Goal: Task Accomplishment & Management: Complete application form

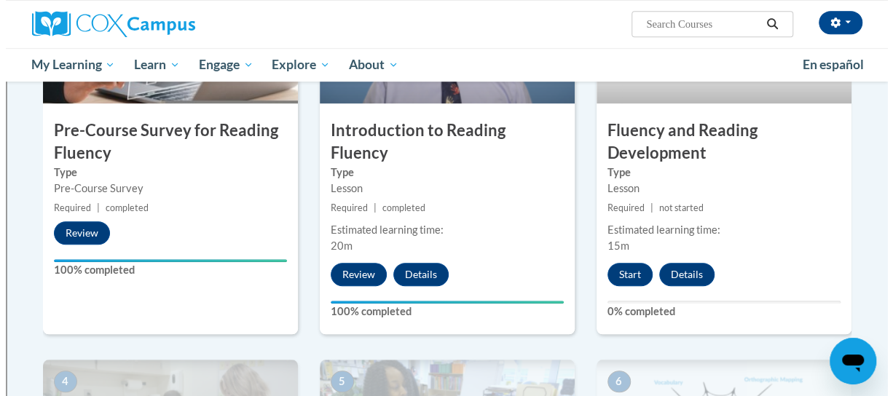
scroll to position [421, 0]
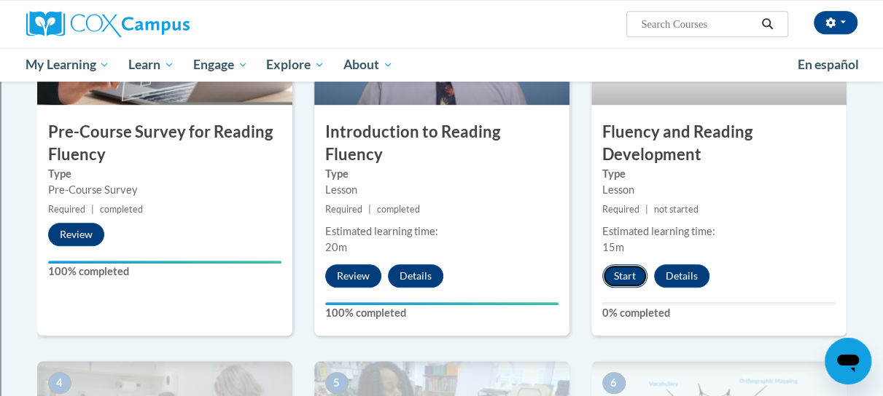
click at [628, 276] on button "Start" at bounding box center [624, 276] width 45 height 23
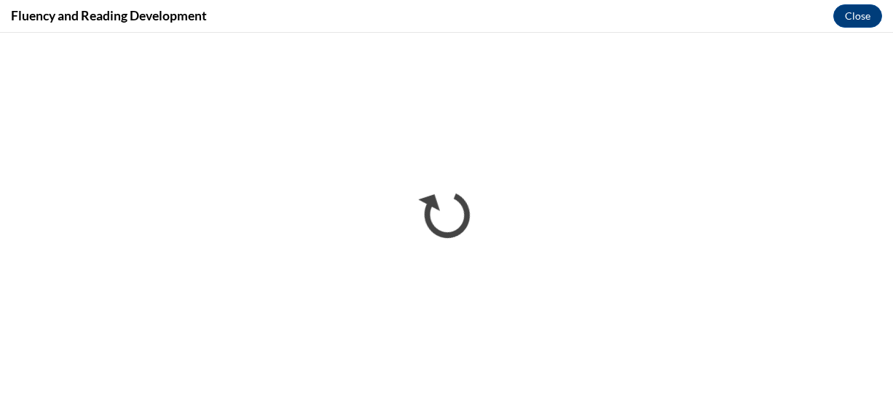
scroll to position [420, 0]
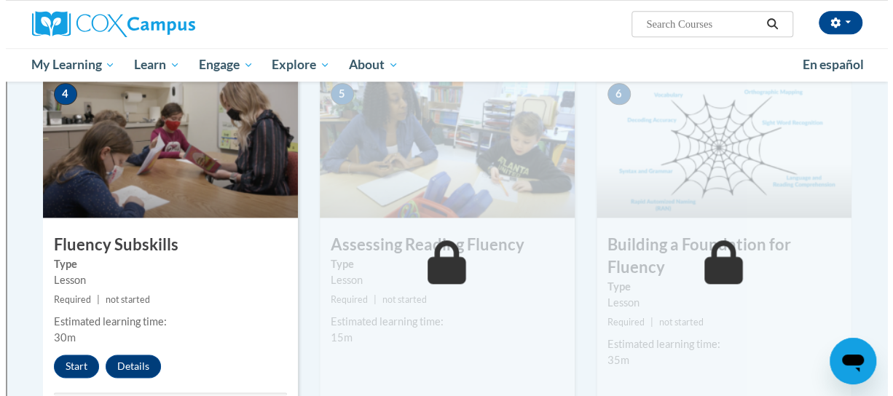
scroll to position [708, 0]
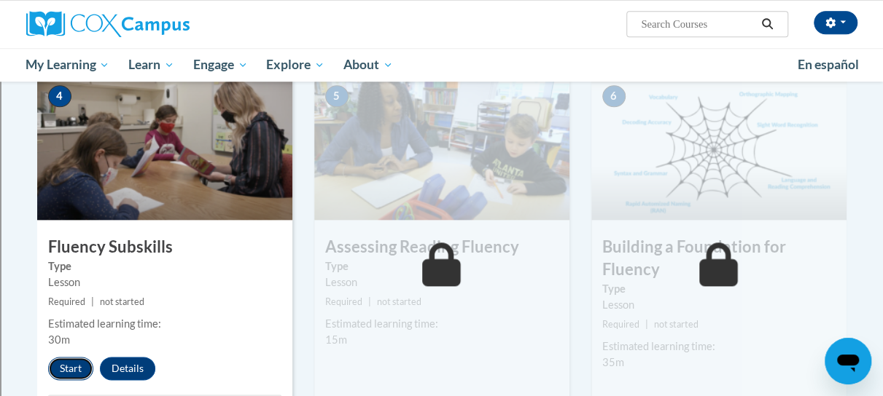
click at [75, 362] on button "Start" at bounding box center [70, 368] width 45 height 23
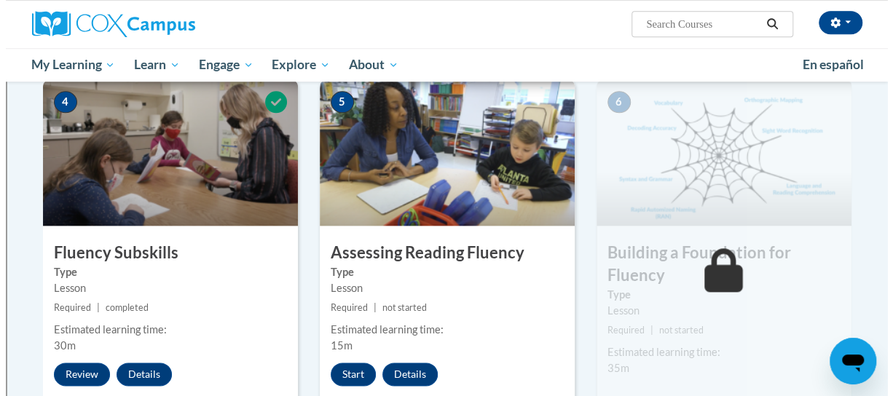
scroll to position [697, 0]
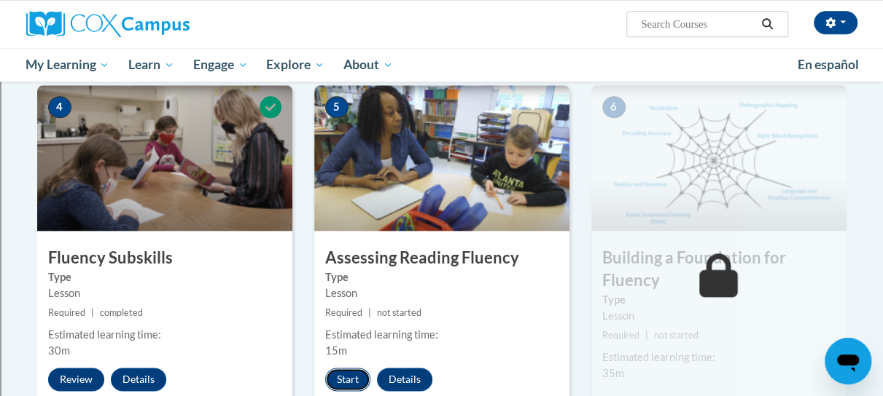
click at [350, 384] on button "Start" at bounding box center [347, 379] width 45 height 23
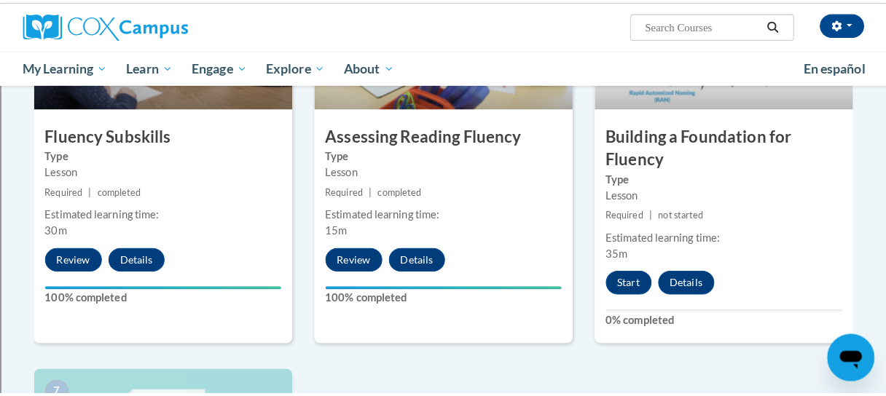
scroll to position [811, 0]
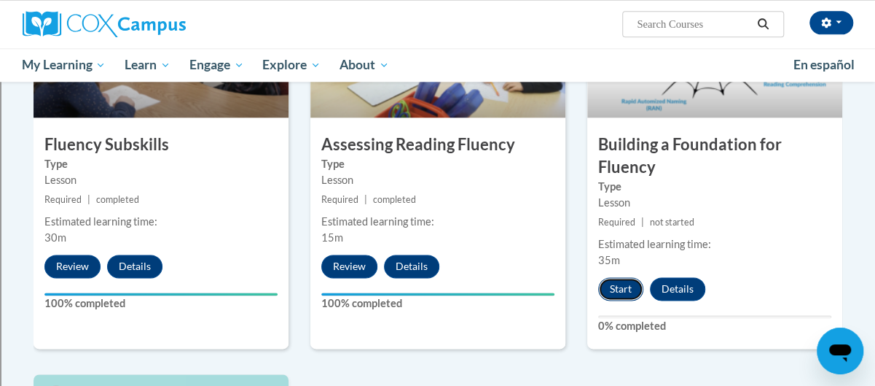
click at [617, 283] on button "Start" at bounding box center [620, 288] width 45 height 23
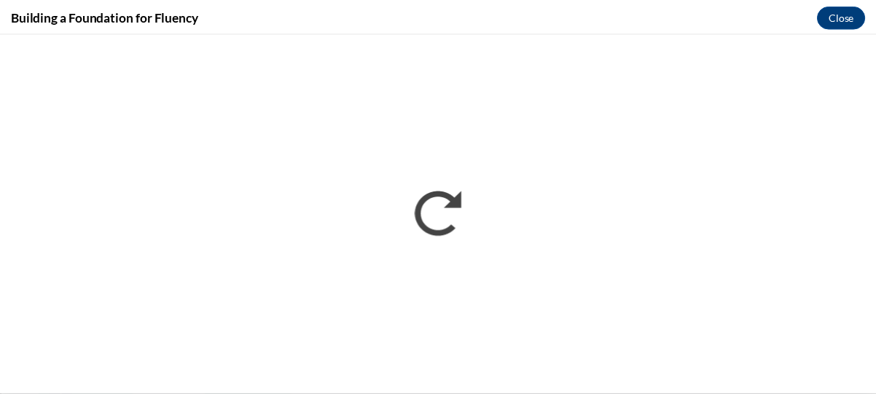
scroll to position [0, 0]
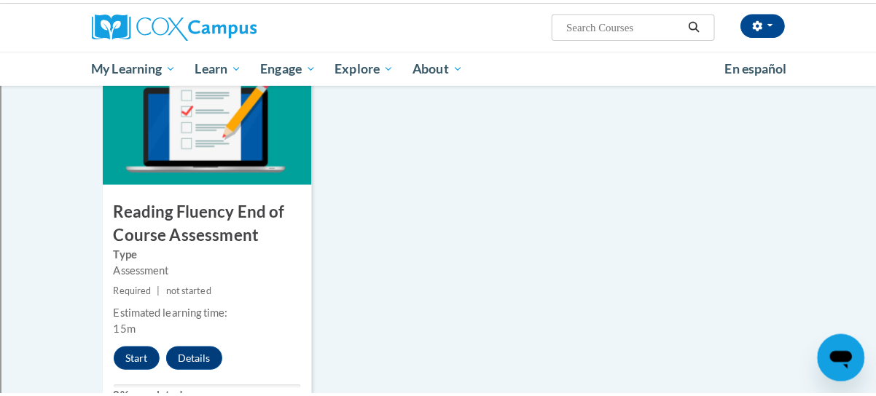
scroll to position [1170, 0]
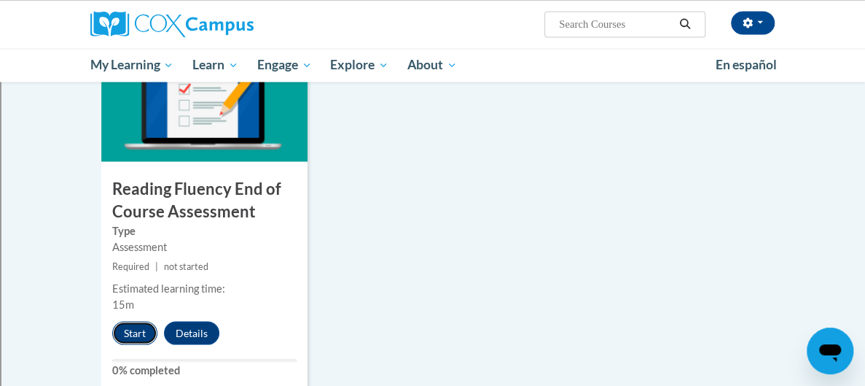
click at [112, 324] on button "Start" at bounding box center [134, 332] width 45 height 23
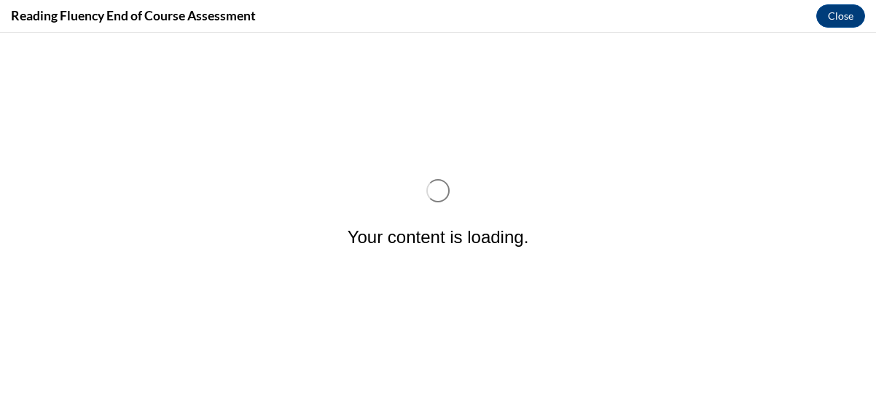
scroll to position [0, 0]
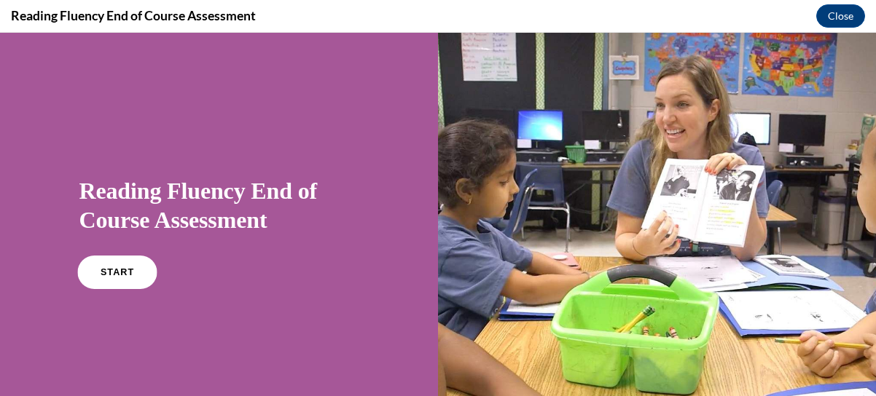
click at [113, 271] on span "START" at bounding box center [117, 272] width 34 height 11
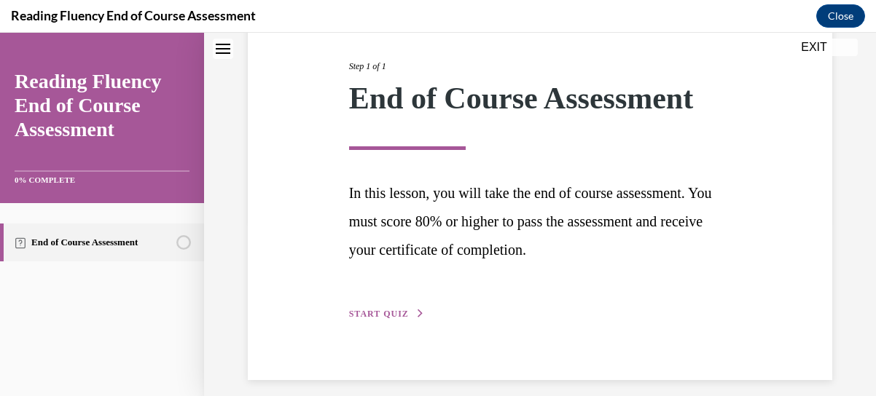
scroll to position [189, 0]
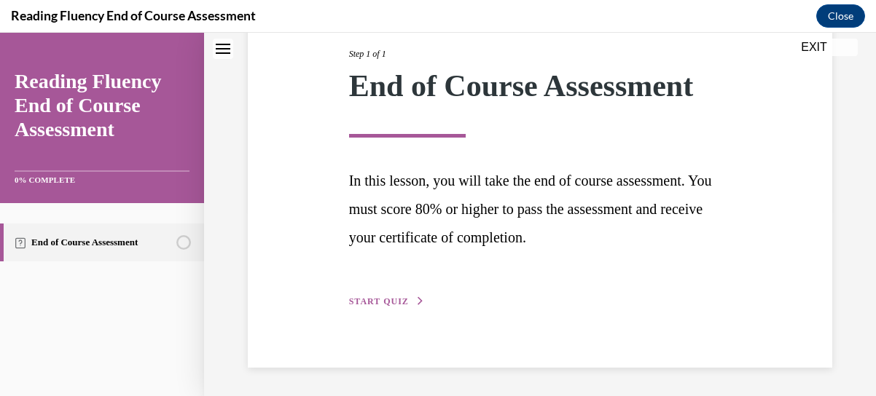
click at [375, 300] on span "START QUIZ" at bounding box center [379, 302] width 60 height 10
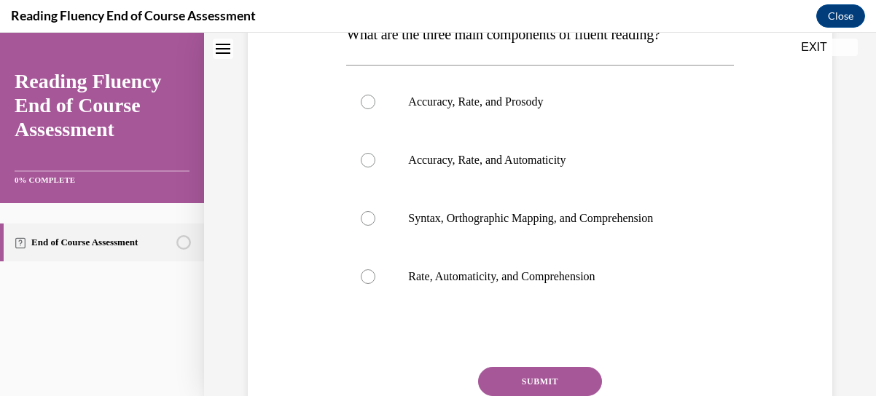
scroll to position [254, 0]
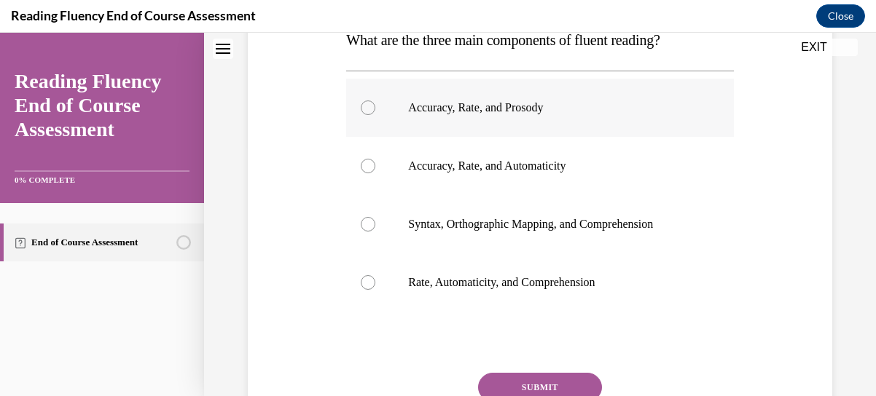
click at [363, 111] on div at bounding box center [368, 108] width 15 height 15
click at [363, 111] on input "Accuracy, Rate, and Prosody" at bounding box center [368, 108] width 15 height 15
radio input "true"
click at [533, 385] on button "SUBMIT" at bounding box center [540, 387] width 124 height 29
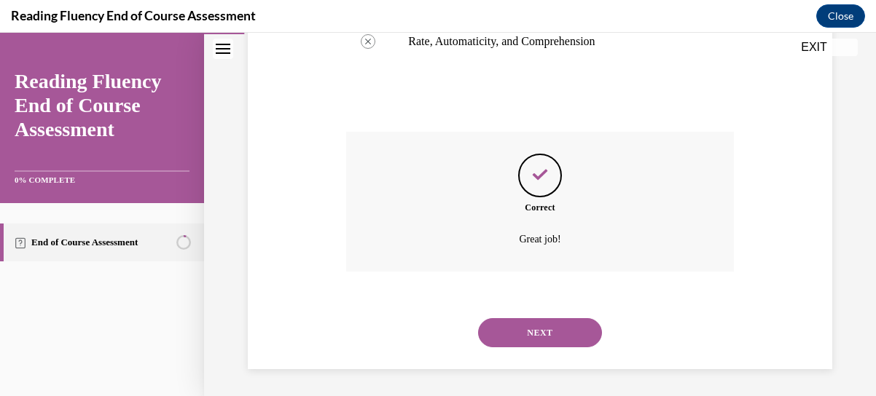
scroll to position [496, 0]
click at [547, 329] on button "NEXT" at bounding box center [540, 331] width 124 height 29
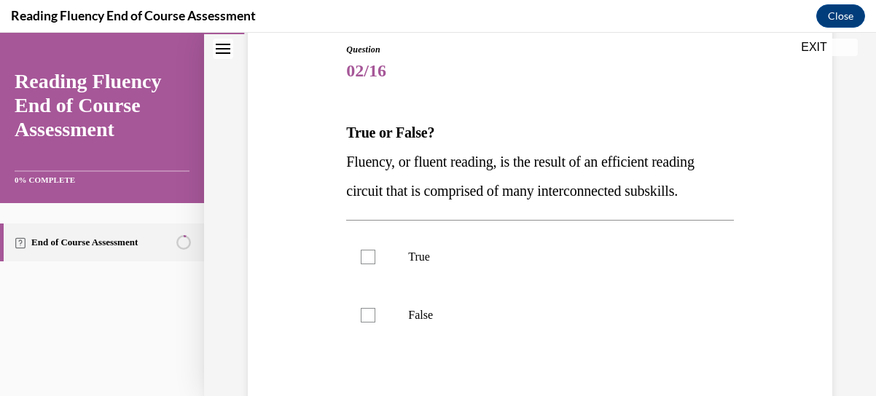
scroll to position [170, 0]
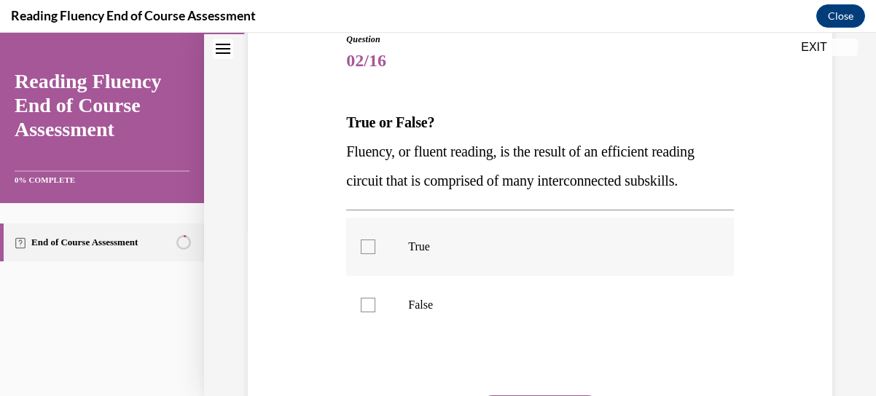
click at [367, 243] on div at bounding box center [368, 247] width 15 height 15
click at [367, 243] on input "True" at bounding box center [368, 247] width 15 height 15
checkbox input "true"
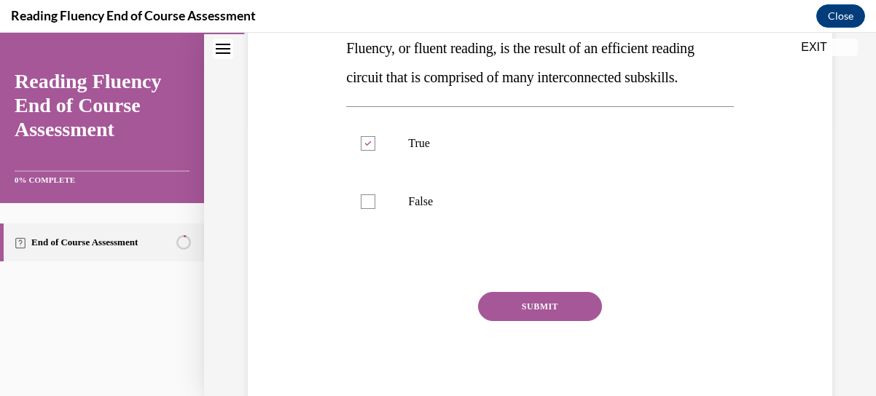
click at [552, 313] on button "SUBMIT" at bounding box center [540, 306] width 124 height 29
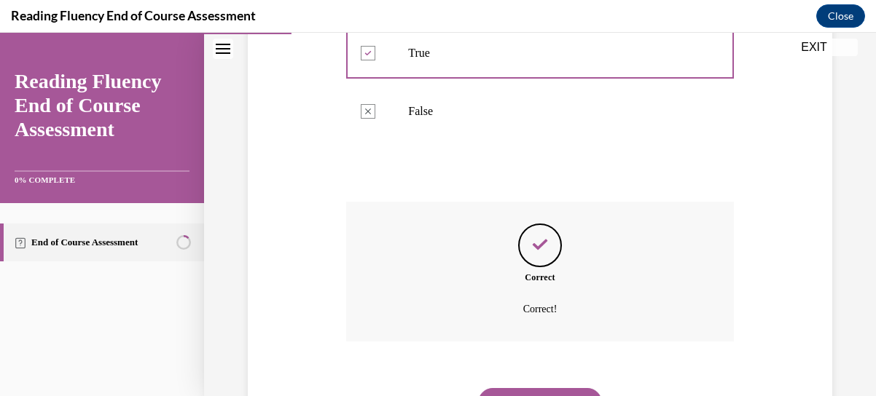
scroll to position [435, 0]
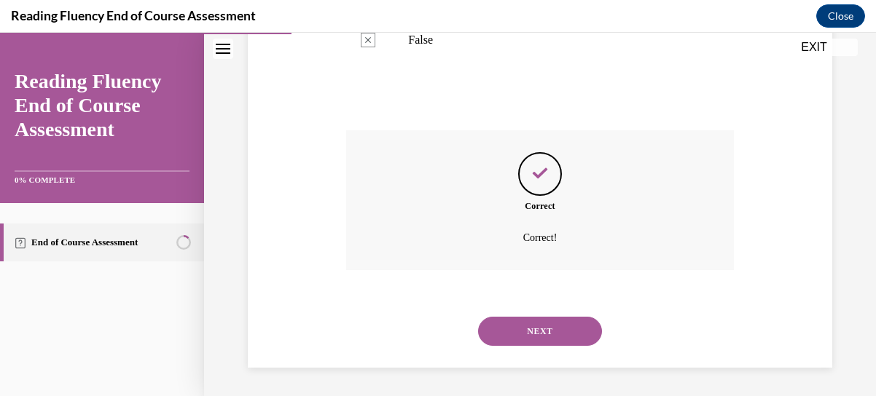
click at [557, 346] on div "NEXT" at bounding box center [539, 331] width 387 height 58
click at [538, 327] on button "NEXT" at bounding box center [540, 331] width 124 height 29
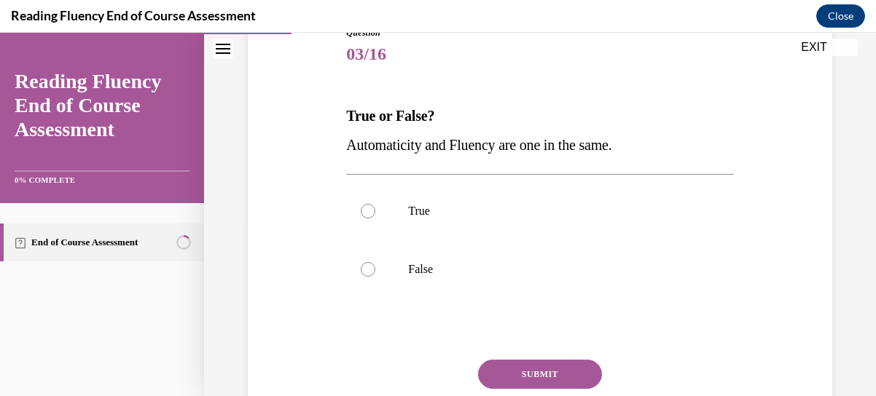
scroll to position [175, 0]
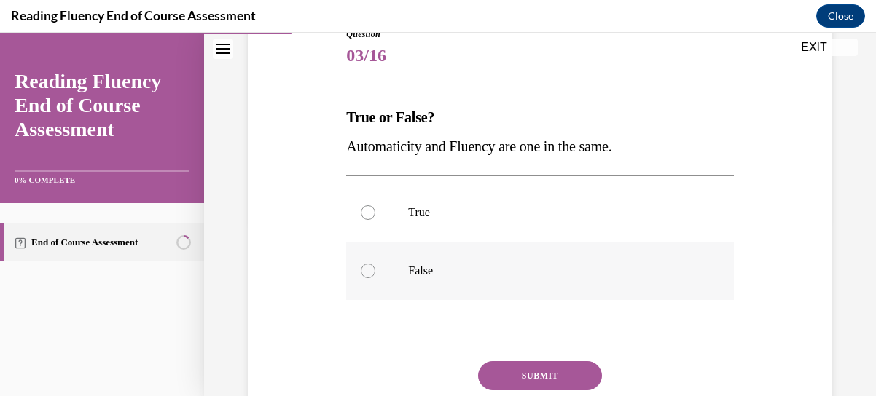
click at [368, 271] on div at bounding box center [368, 271] width 15 height 15
click at [368, 271] on input "False" at bounding box center [368, 271] width 15 height 15
radio input "true"
click at [542, 375] on button "SUBMIT" at bounding box center [540, 375] width 124 height 29
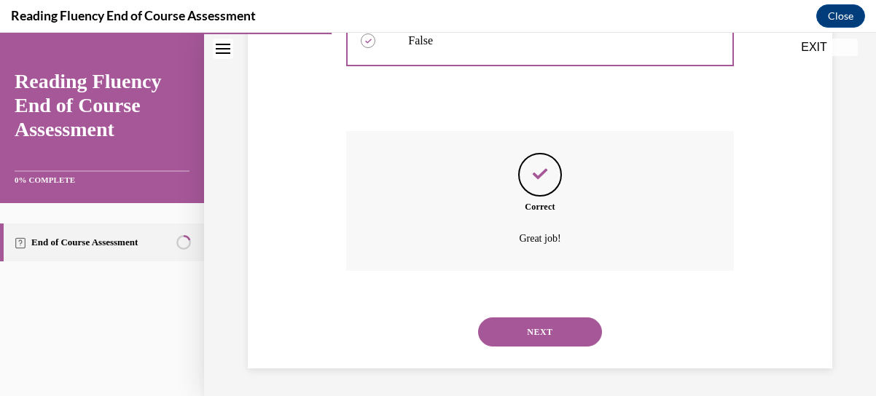
click at [535, 330] on button "NEXT" at bounding box center [540, 332] width 124 height 29
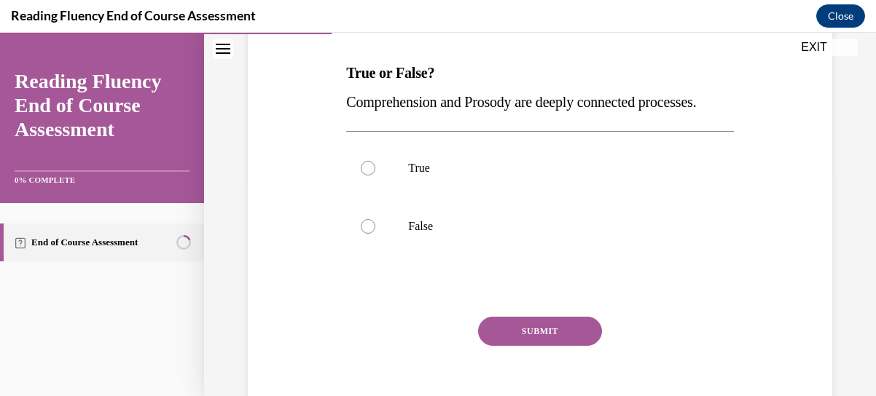
scroll to position [216, 0]
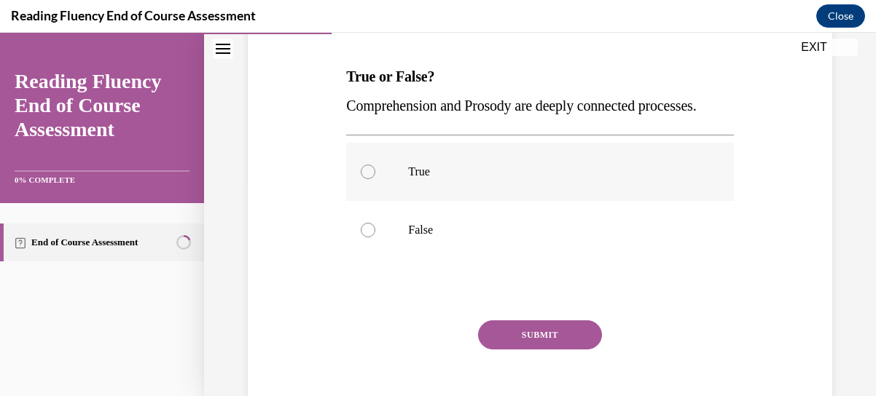
click at [363, 179] on div at bounding box center [368, 172] width 15 height 15
click at [363, 179] on input "True" at bounding box center [368, 172] width 15 height 15
radio input "true"
click at [539, 350] on button "SUBMIT" at bounding box center [540, 335] width 124 height 29
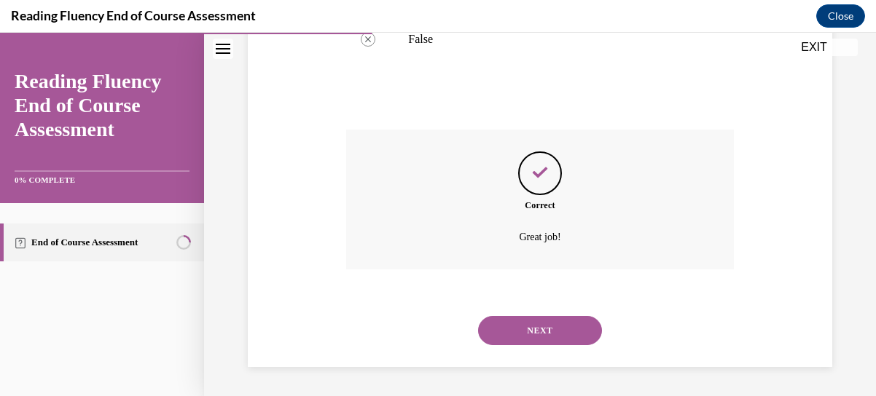
scroll to position [435, 0]
click at [547, 329] on button "NEXT" at bounding box center [540, 330] width 124 height 29
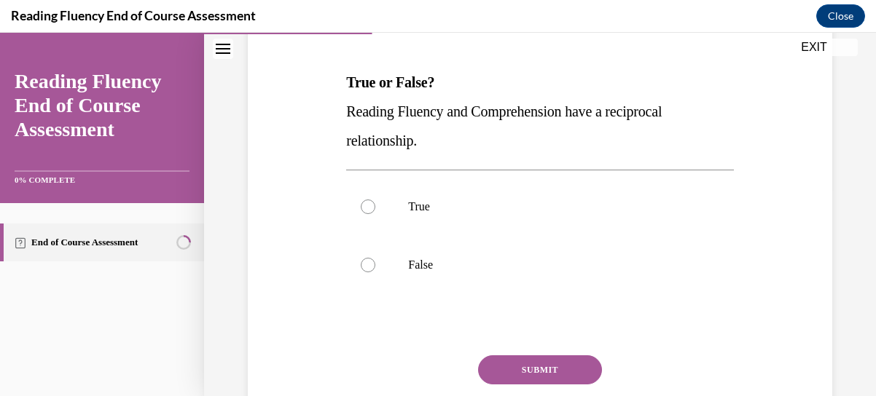
scroll to position [206, 0]
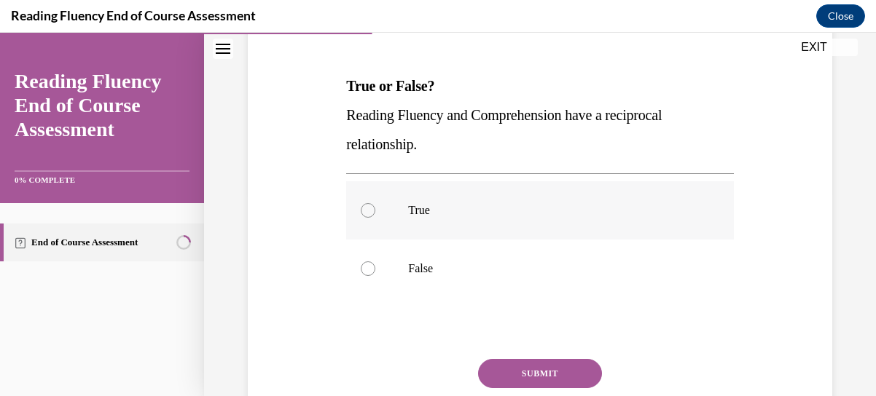
click at [359, 204] on label "True" at bounding box center [539, 210] width 387 height 58
click at [361, 204] on input "True" at bounding box center [368, 210] width 15 height 15
radio input "true"
click at [567, 373] on button "SUBMIT" at bounding box center [540, 373] width 124 height 29
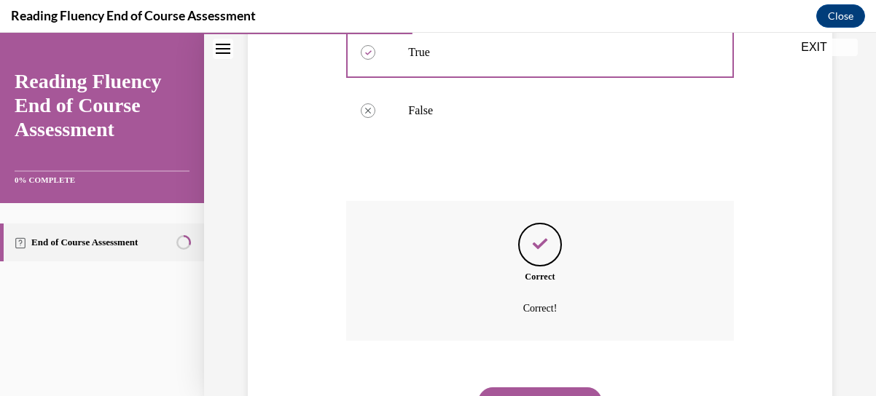
scroll to position [435, 0]
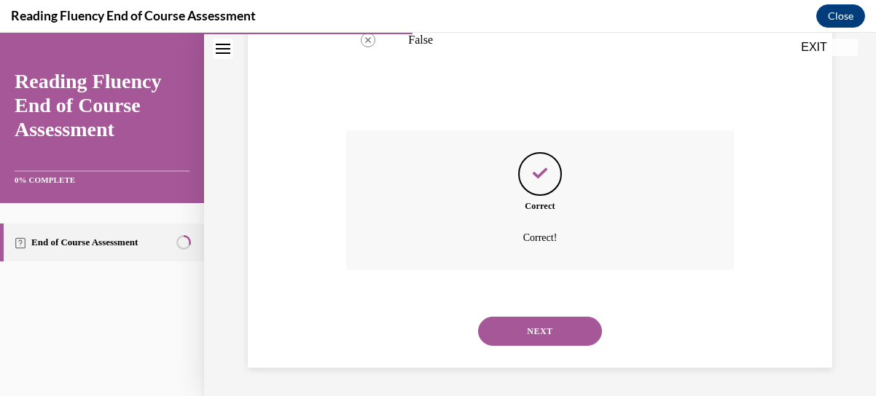
click at [549, 337] on button "NEXT" at bounding box center [540, 331] width 124 height 29
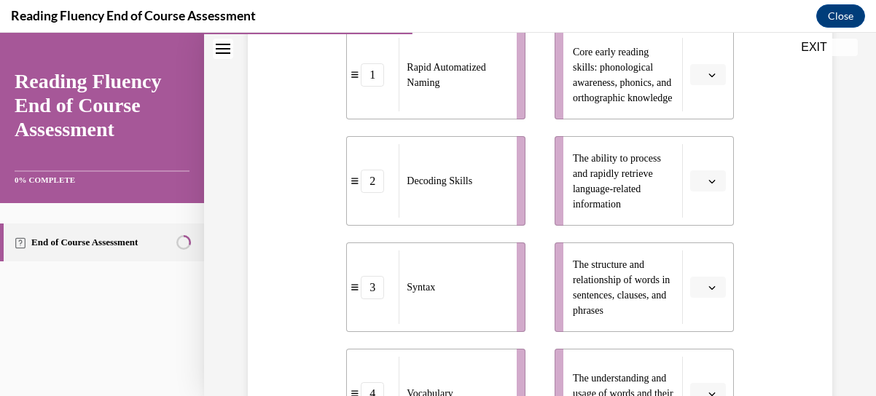
scroll to position [359, 0]
drag, startPoint x: 494, startPoint y: 199, endPoint x: 566, endPoint y: 112, distance: 112.9
click at [525, 164] on li "2 Decoding Skills" at bounding box center [435, 180] width 179 height 90
click at [708, 75] on icon "button" at bounding box center [711, 73] width 7 height 7
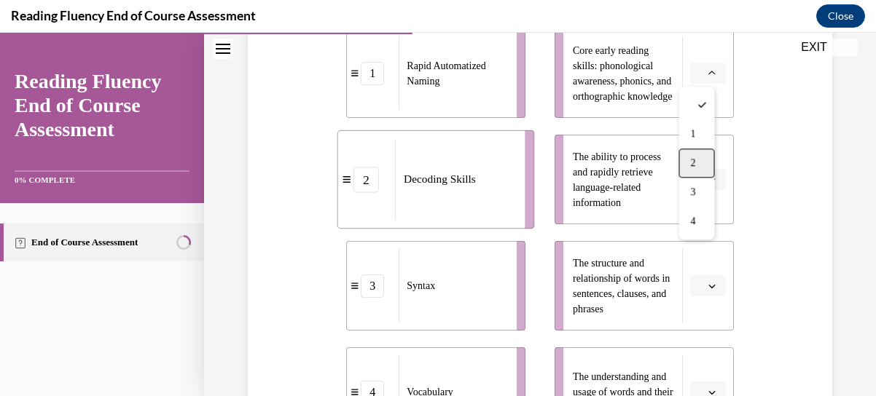
click at [695, 158] on span "2" at bounding box center [692, 163] width 5 height 12
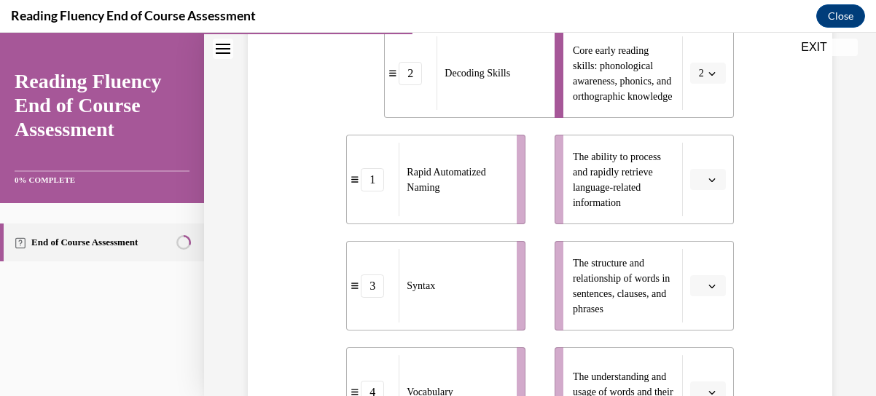
click at [708, 180] on icon "button" at bounding box center [711, 181] width 7 height 4
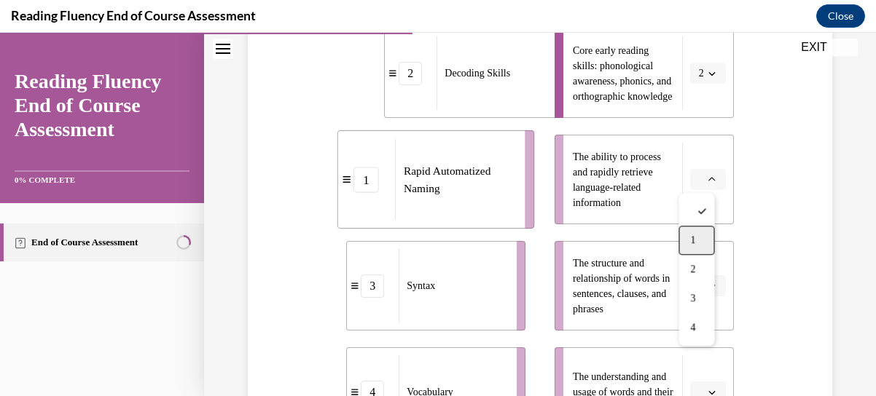
click at [693, 238] on span "1" at bounding box center [692, 241] width 5 height 12
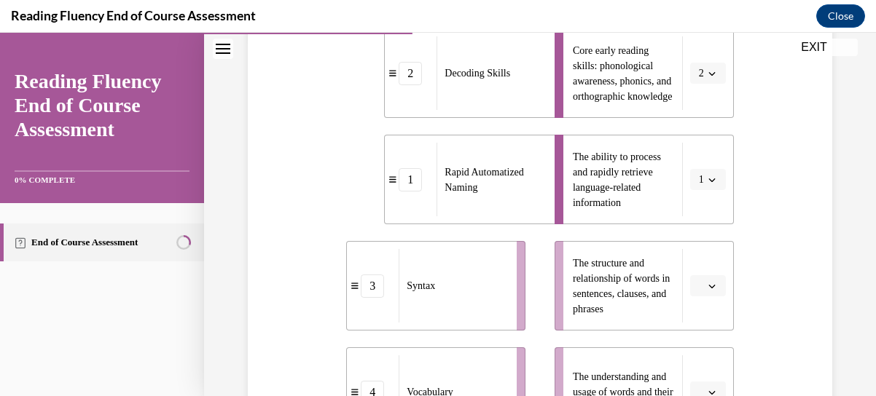
click at [708, 284] on icon "button" at bounding box center [711, 286] width 7 height 7
click at [692, 227] on span "3" at bounding box center [692, 224] width 5 height 12
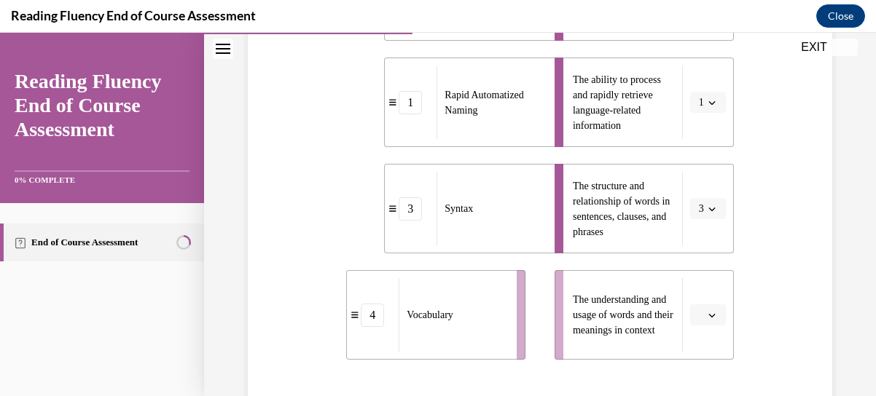
scroll to position [473, 0]
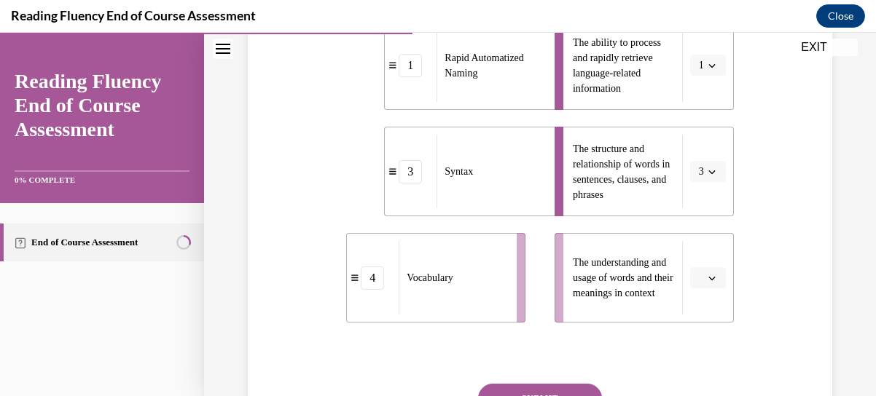
click at [708, 278] on icon "button" at bounding box center [711, 278] width 7 height 7
click at [691, 243] on span "4" at bounding box center [692, 246] width 5 height 12
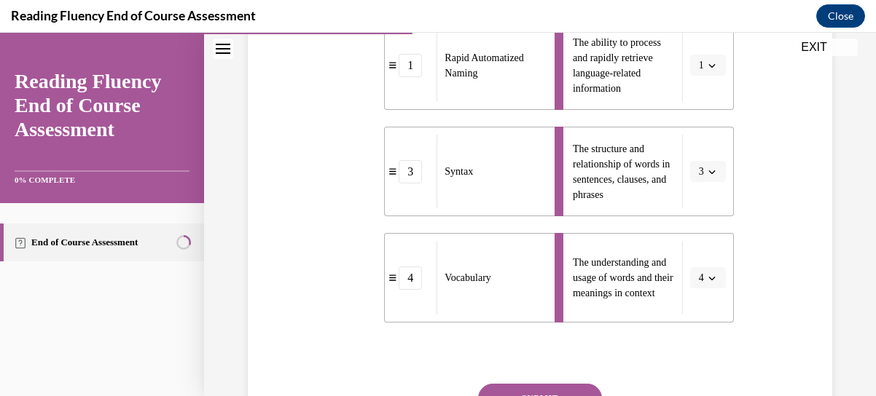
click at [556, 385] on button "SUBMIT" at bounding box center [540, 398] width 124 height 29
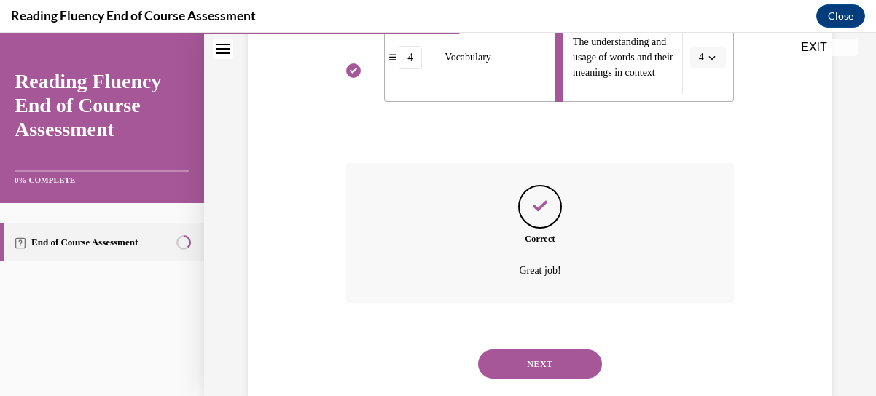
scroll to position [727, 0]
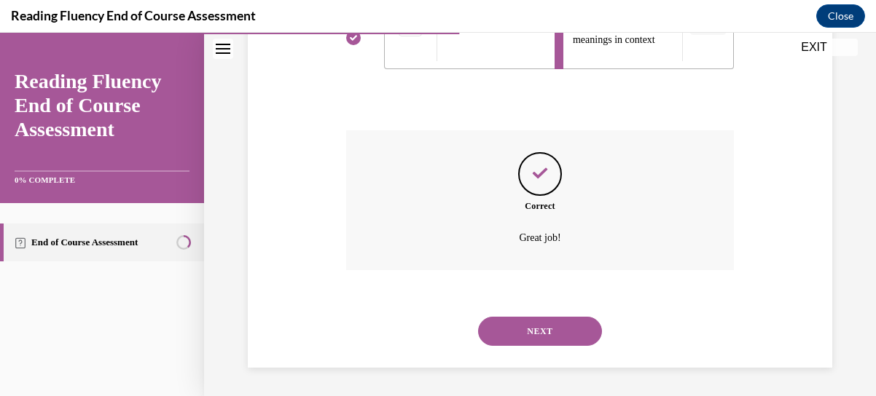
click at [562, 332] on button "NEXT" at bounding box center [540, 331] width 124 height 29
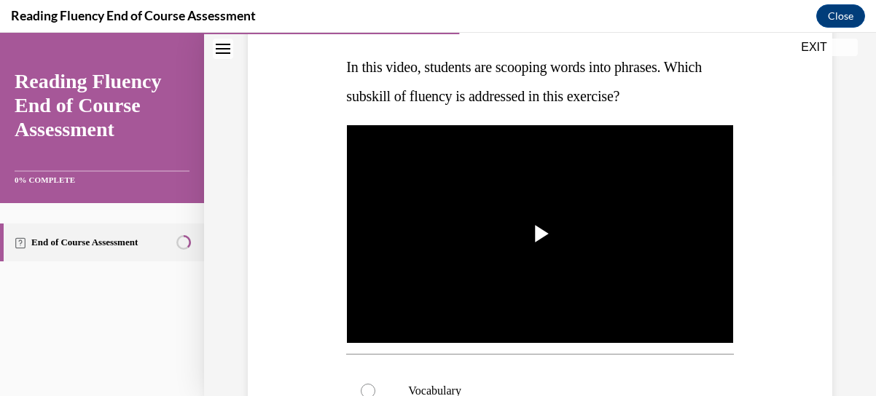
scroll to position [227, 0]
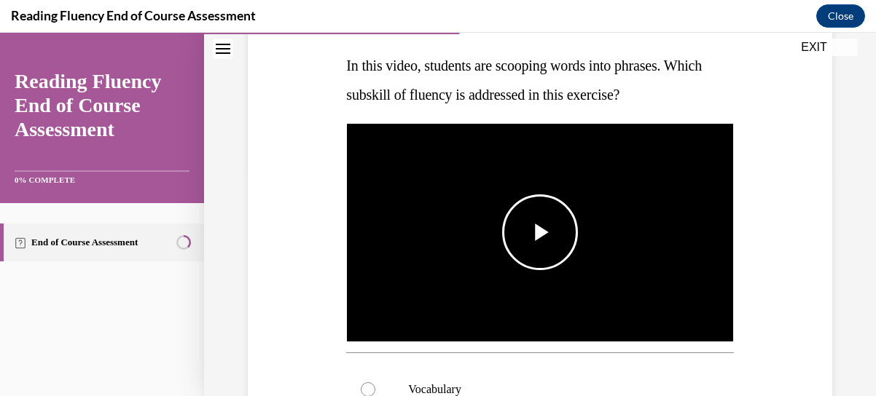
click at [540, 232] on span "Video player" at bounding box center [540, 232] width 0 height 0
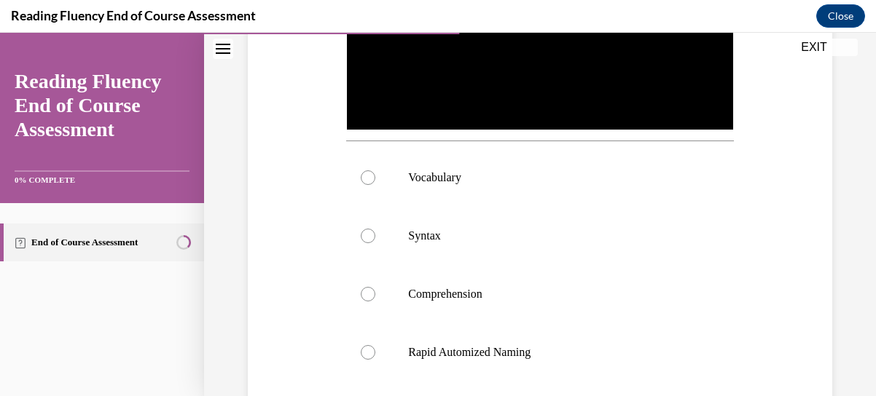
scroll to position [440, 0]
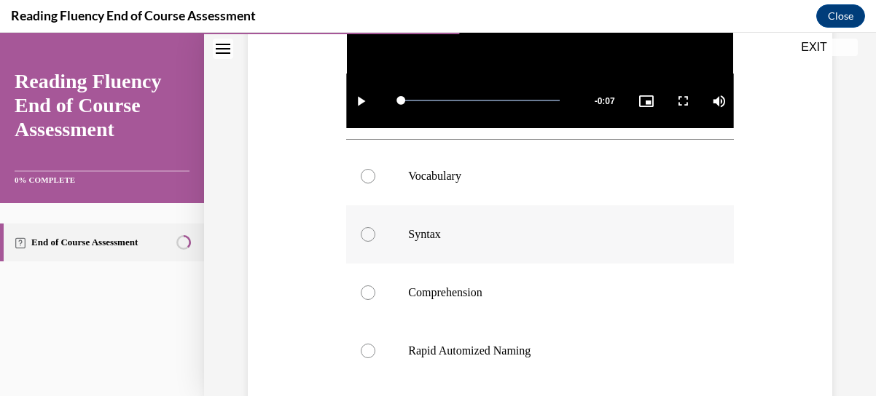
click at [367, 227] on div at bounding box center [368, 234] width 15 height 15
click at [367, 227] on input "Syntax" at bounding box center [368, 234] width 15 height 15
radio input "true"
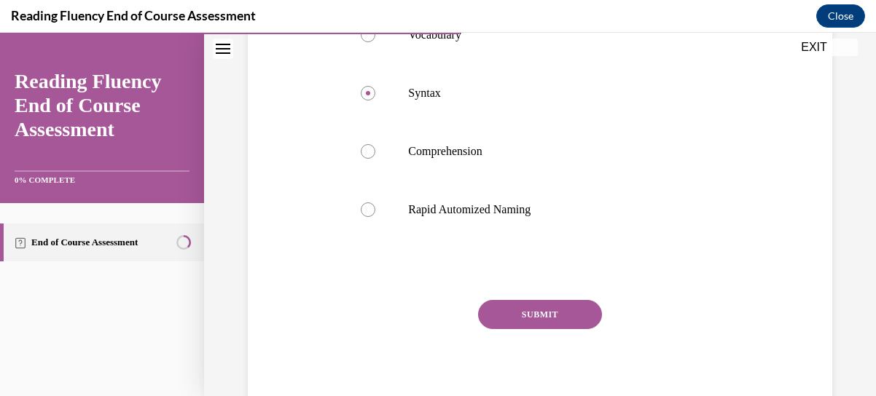
scroll to position [574, 0]
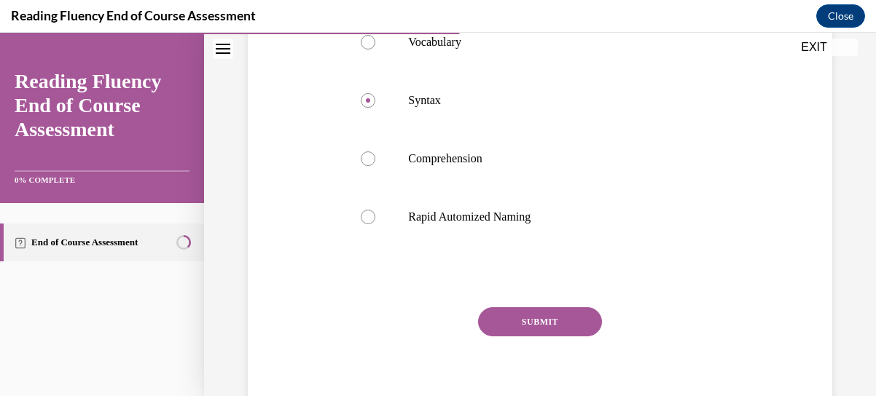
click at [547, 308] on button "SUBMIT" at bounding box center [540, 322] width 124 height 29
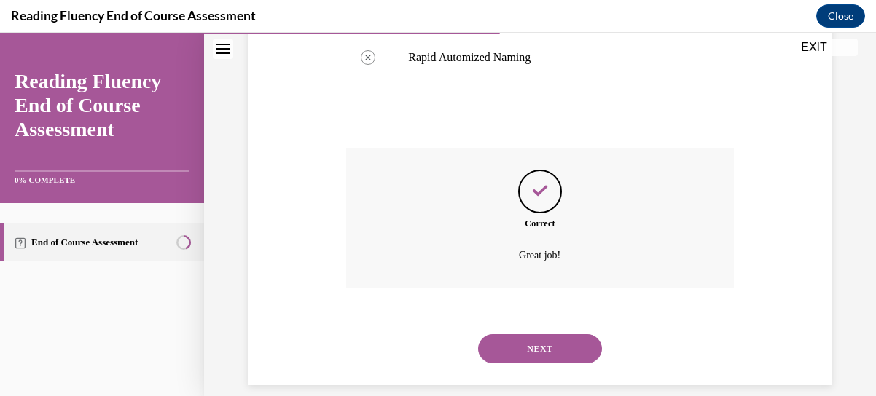
scroll to position [747, 0]
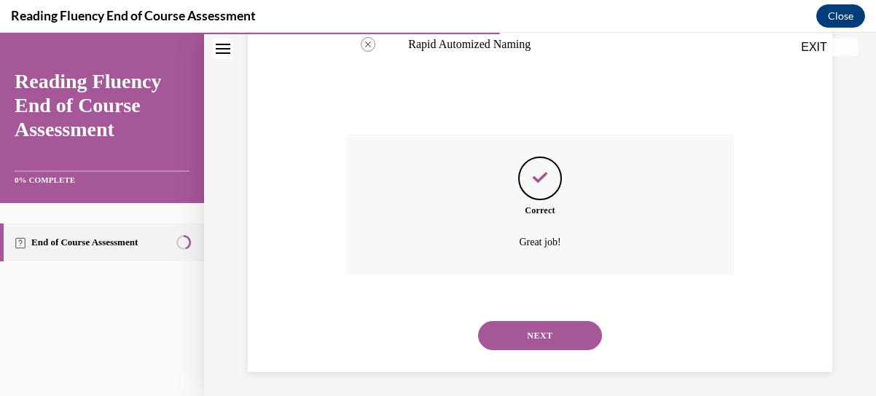
click at [574, 321] on button "NEXT" at bounding box center [540, 335] width 124 height 29
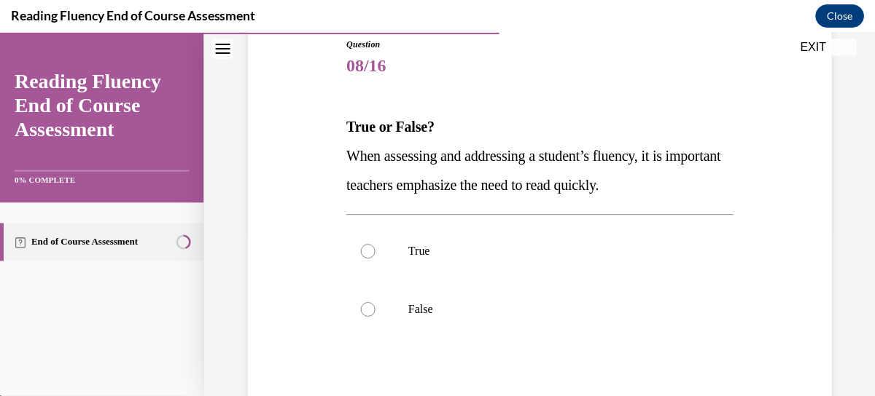
scroll to position [166, 0]
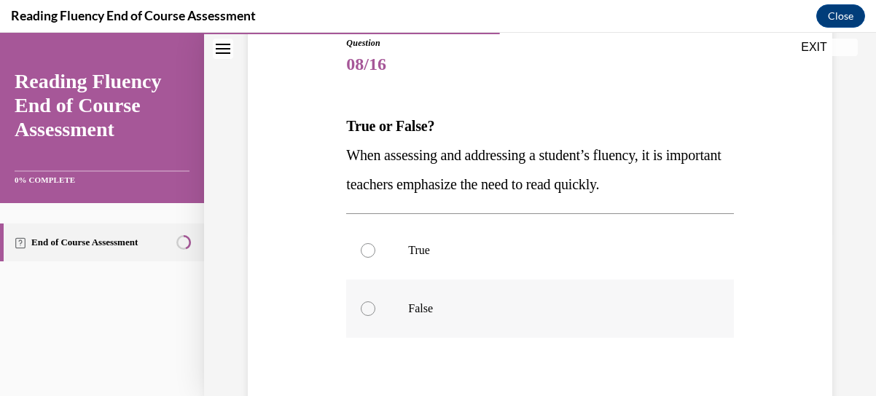
click at [373, 308] on div at bounding box center [368, 309] width 15 height 15
click at [373, 308] on input "False" at bounding box center [368, 309] width 15 height 15
radio input "true"
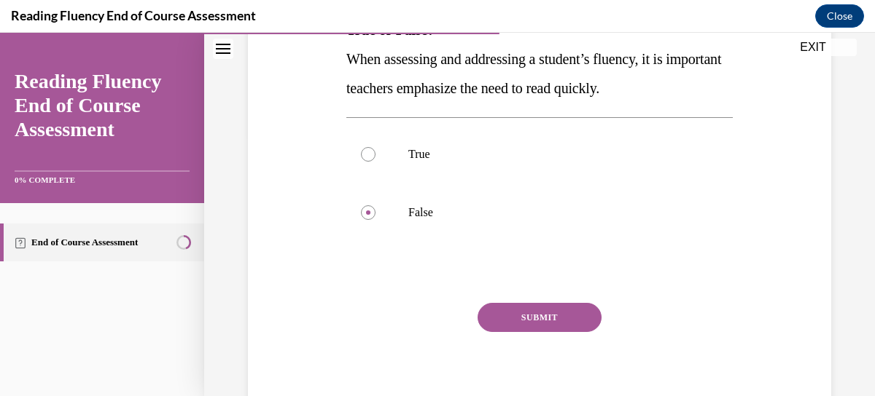
scroll to position [259, 0]
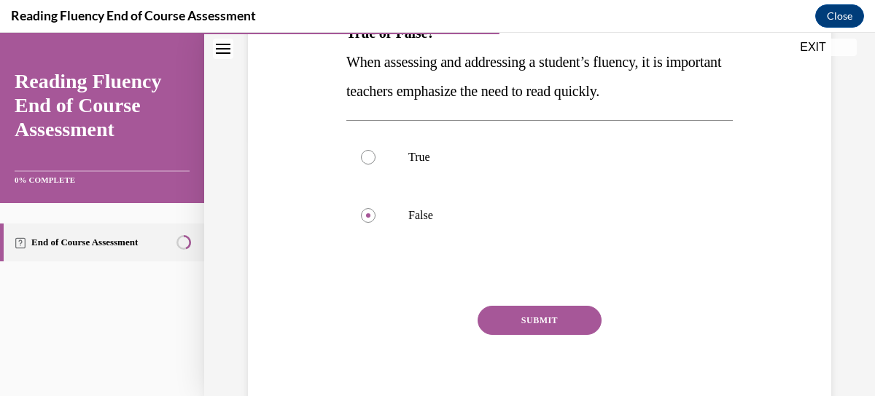
click at [560, 323] on button "SUBMIT" at bounding box center [539, 320] width 124 height 29
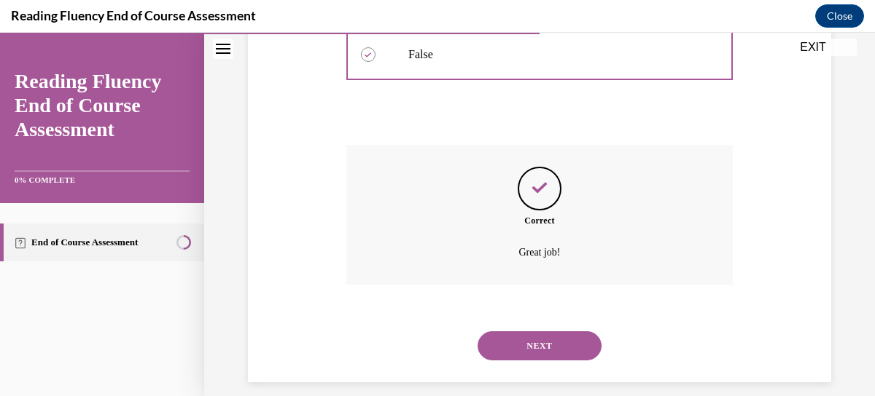
click at [537, 351] on button "NEXT" at bounding box center [539, 346] width 124 height 29
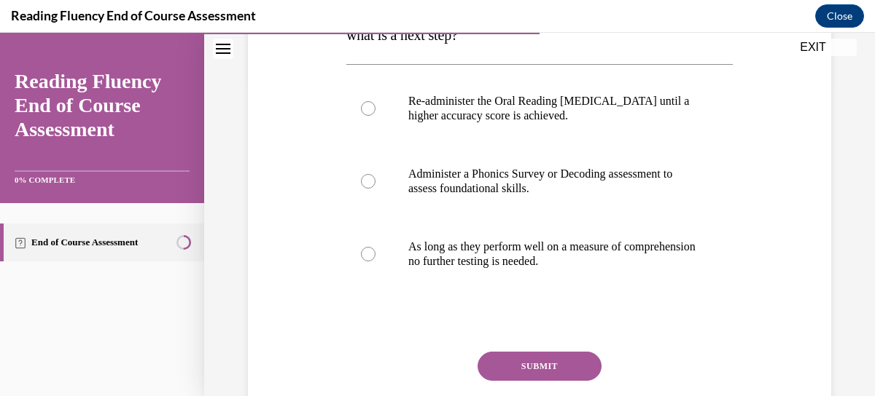
scroll to position [316, 0]
click at [369, 179] on div at bounding box center [368, 180] width 15 height 15
click at [369, 179] on input "Administer a Phonics Survey or Decoding assessment to assess foundational skill…" at bounding box center [368, 180] width 15 height 15
radio input "true"
click at [541, 357] on button "SUBMIT" at bounding box center [539, 365] width 124 height 29
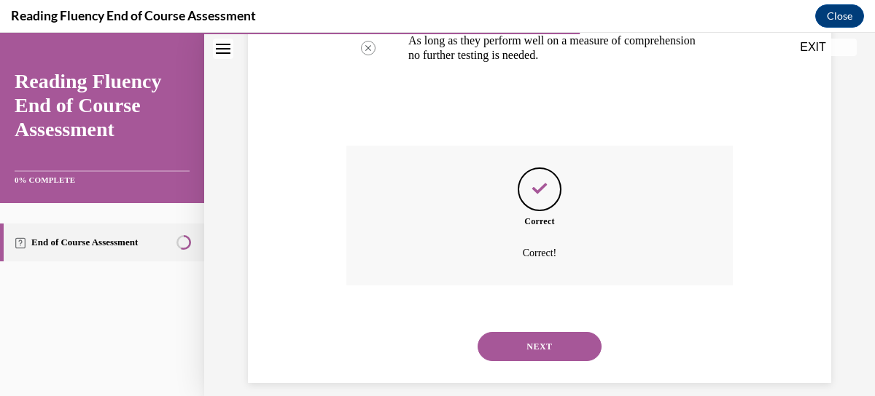
scroll to position [537, 0]
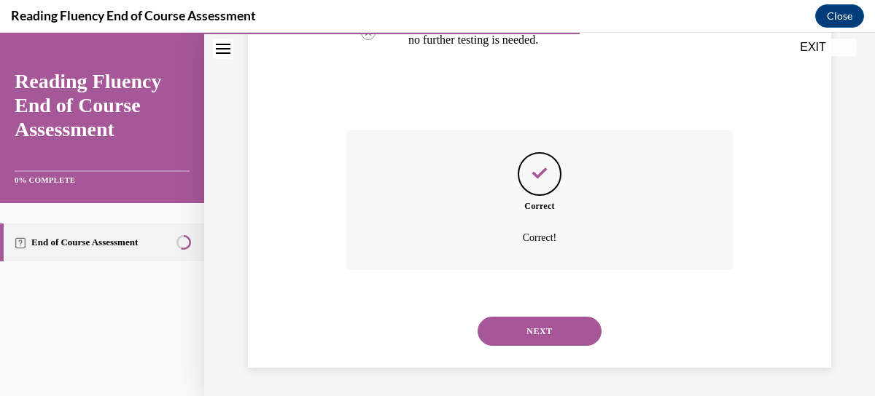
click at [531, 313] on div "NEXT" at bounding box center [539, 331] width 386 height 58
click at [532, 334] on button "NEXT" at bounding box center [539, 331] width 124 height 29
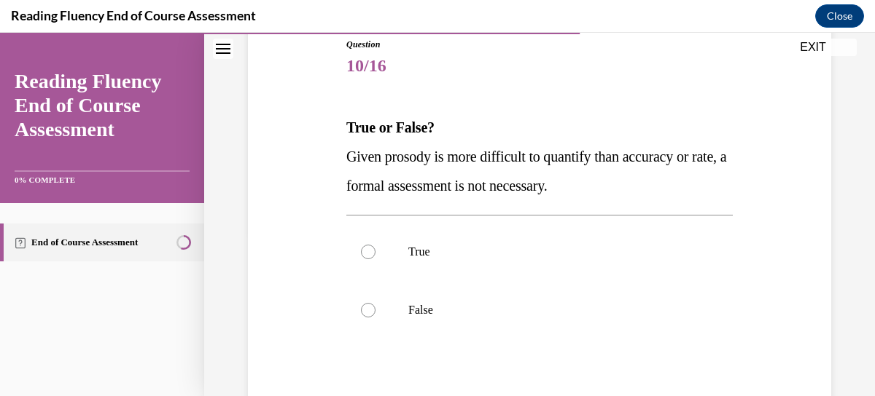
scroll to position [166, 0]
click at [366, 254] on div at bounding box center [368, 250] width 15 height 15
click at [366, 254] on input "True" at bounding box center [368, 250] width 15 height 15
radio input "true"
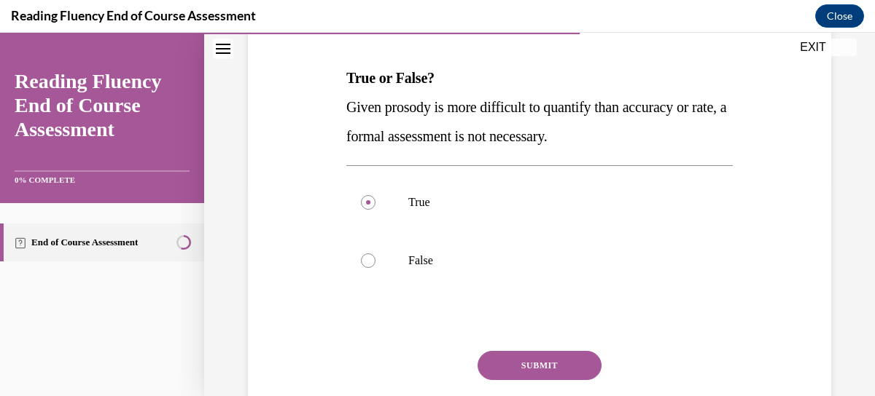
scroll to position [224, 0]
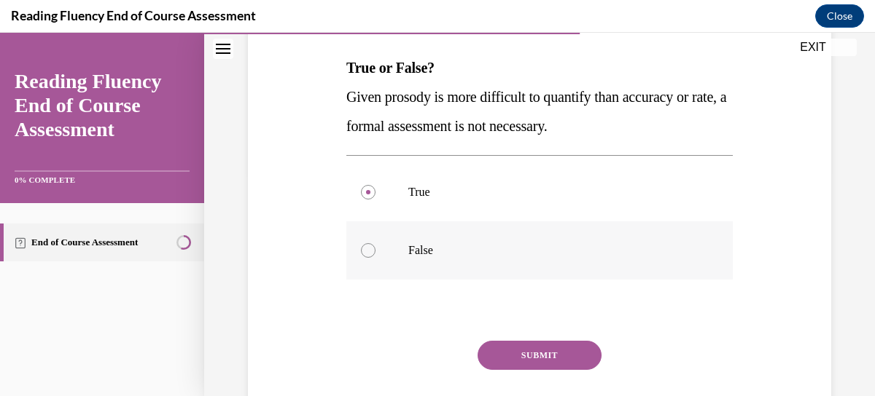
click at [367, 251] on div at bounding box center [368, 250] width 15 height 15
click at [367, 251] on input "False" at bounding box center [368, 250] width 15 height 15
radio input "true"
click at [527, 353] on button "SUBMIT" at bounding box center [539, 355] width 124 height 29
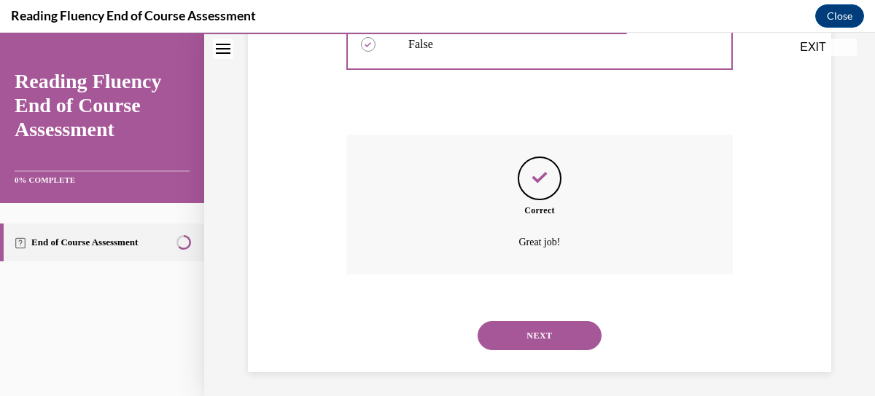
scroll to position [435, 0]
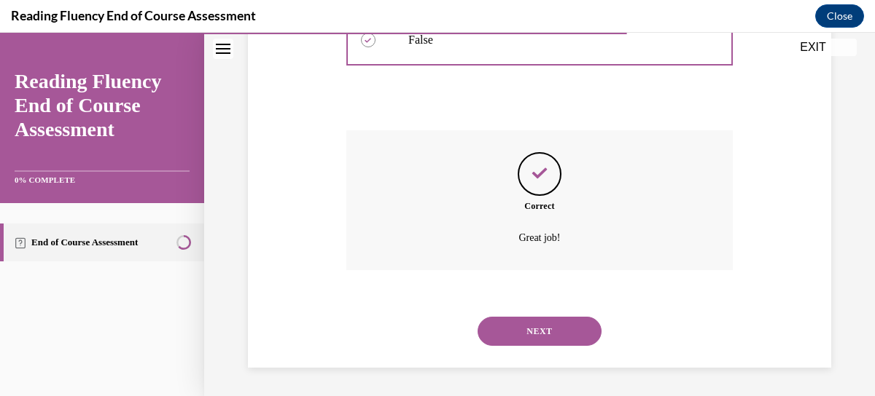
click at [525, 337] on button "NEXT" at bounding box center [539, 331] width 124 height 29
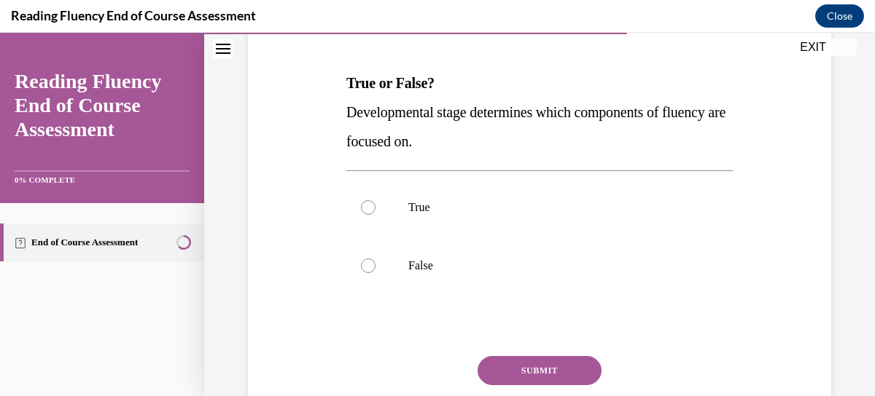
scroll to position [211, 0]
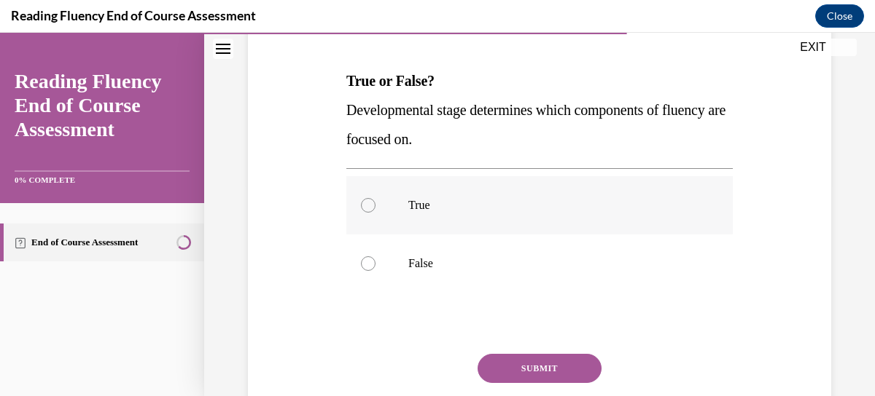
click at [364, 208] on div at bounding box center [368, 205] width 15 height 15
click at [364, 208] on input "True" at bounding box center [368, 205] width 15 height 15
radio input "true"
click at [515, 358] on button "SUBMIT" at bounding box center [539, 368] width 124 height 29
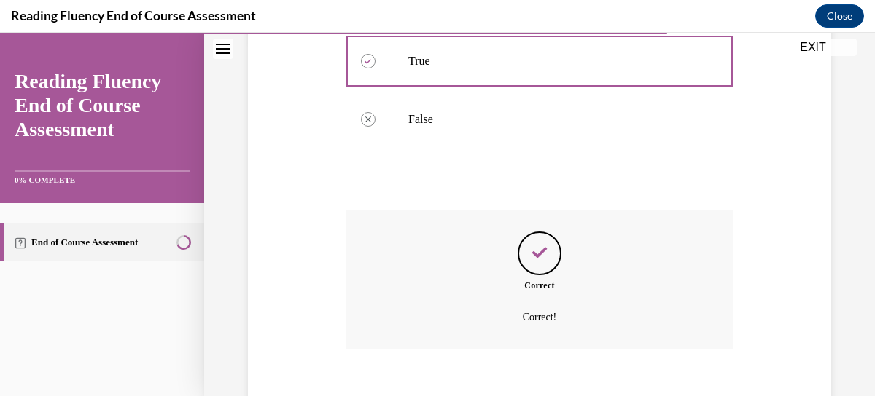
scroll to position [435, 0]
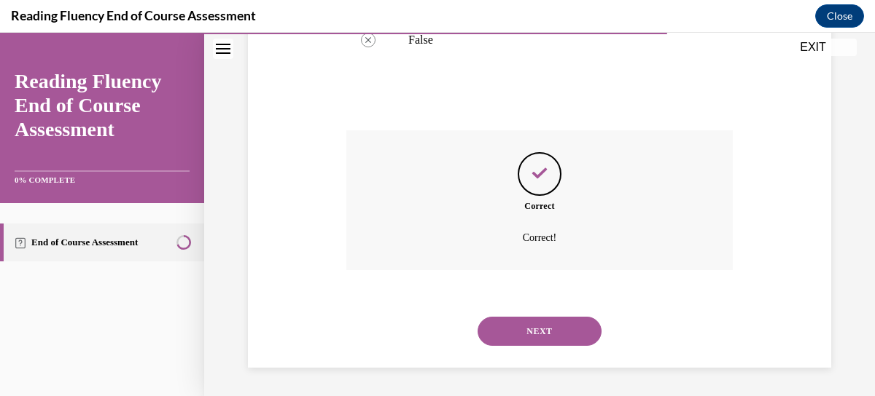
click at [529, 324] on button "NEXT" at bounding box center [539, 331] width 124 height 29
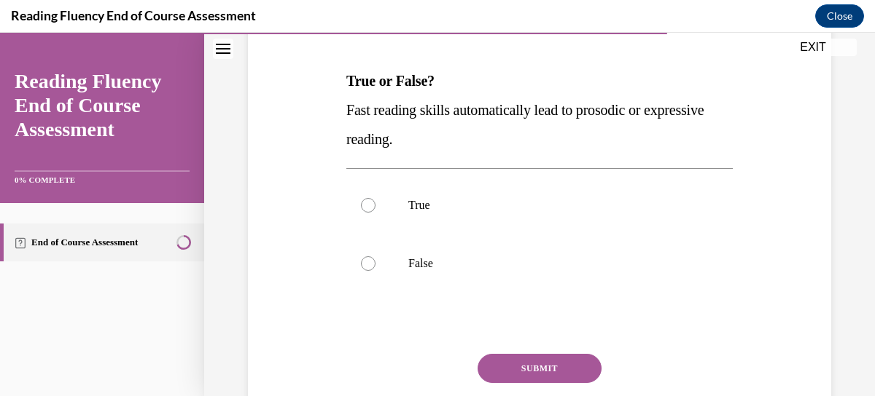
scroll to position [206, 0]
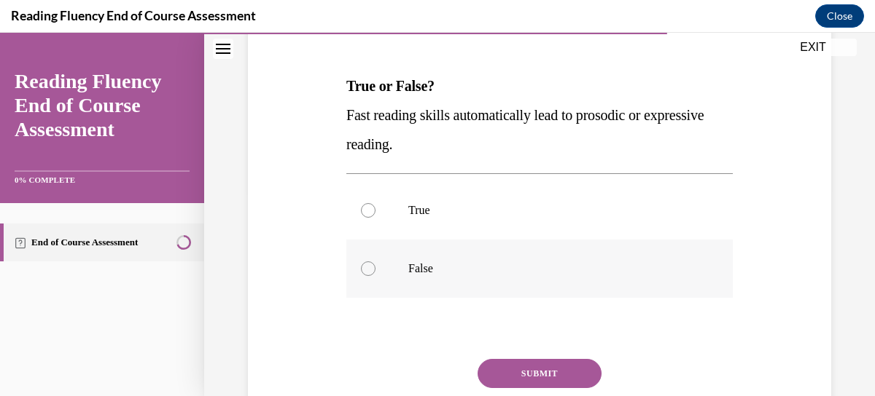
click at [367, 273] on div at bounding box center [368, 269] width 15 height 15
click at [367, 273] on input "False" at bounding box center [368, 269] width 15 height 15
radio input "true"
click at [517, 371] on button "SUBMIT" at bounding box center [539, 373] width 124 height 29
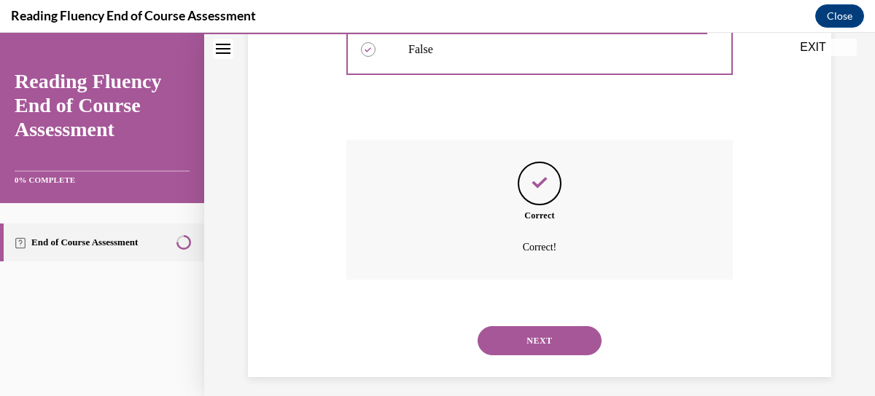
scroll to position [435, 0]
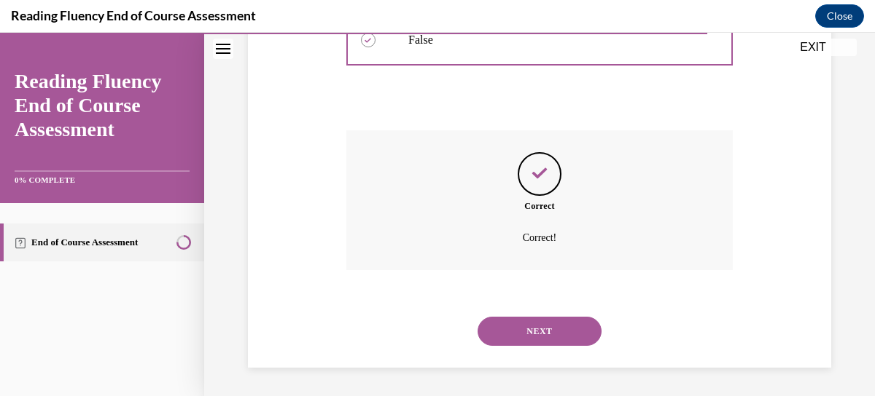
click at [534, 327] on button "NEXT" at bounding box center [539, 331] width 124 height 29
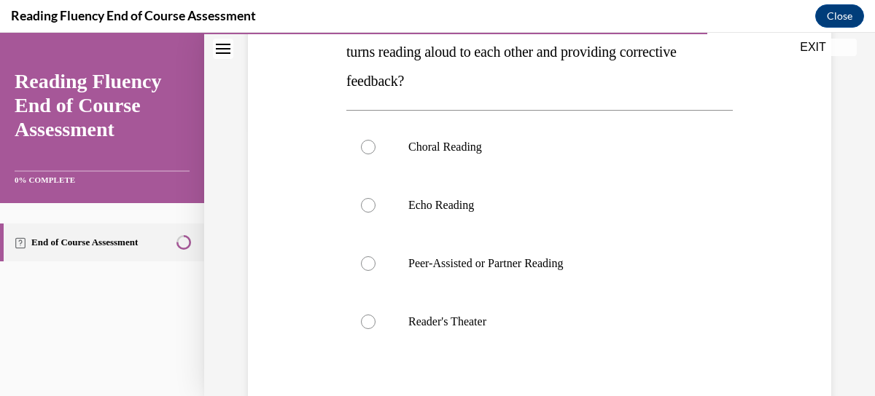
scroll to position [271, 0]
click at [364, 257] on div at bounding box center [368, 262] width 15 height 15
click at [364, 257] on input "Peer-Assisted or Partner Reading" at bounding box center [368, 262] width 15 height 15
radio input "true"
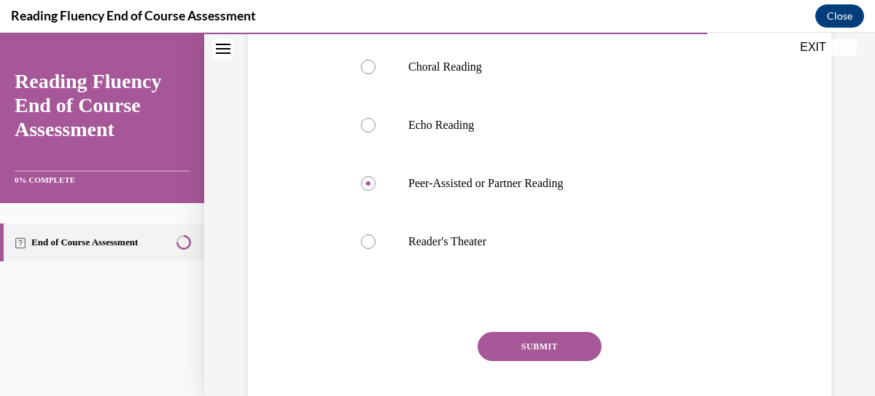
scroll to position [390, 0]
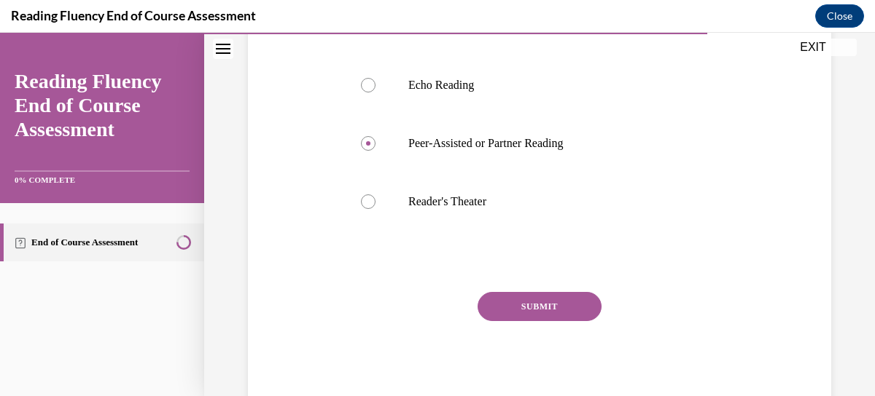
click at [554, 302] on button "SUBMIT" at bounding box center [539, 306] width 124 height 29
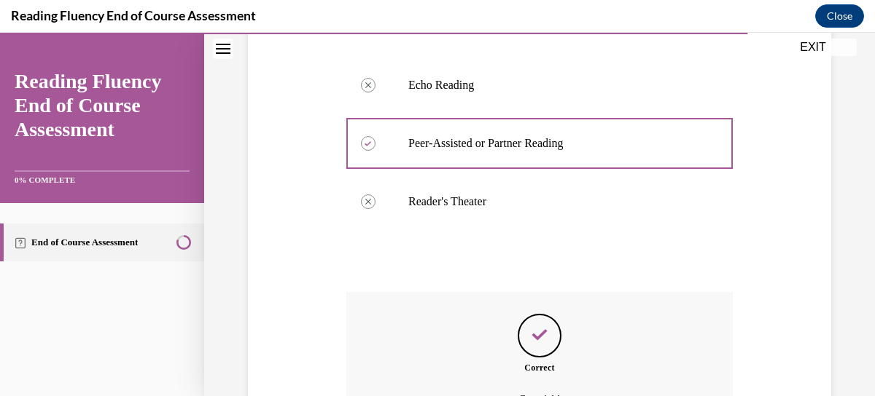
scroll to position [552, 0]
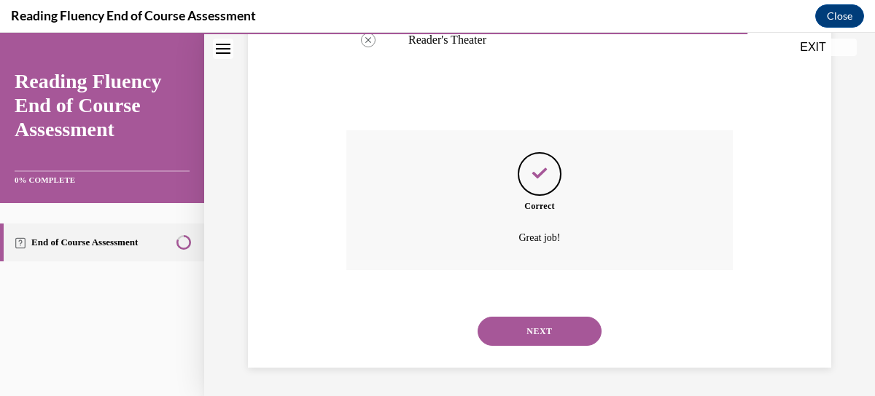
click at [528, 337] on button "NEXT" at bounding box center [539, 331] width 124 height 29
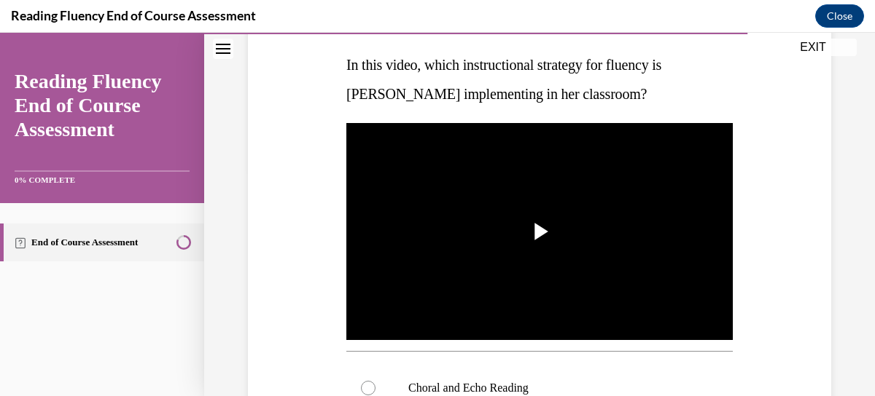
scroll to position [226, 0]
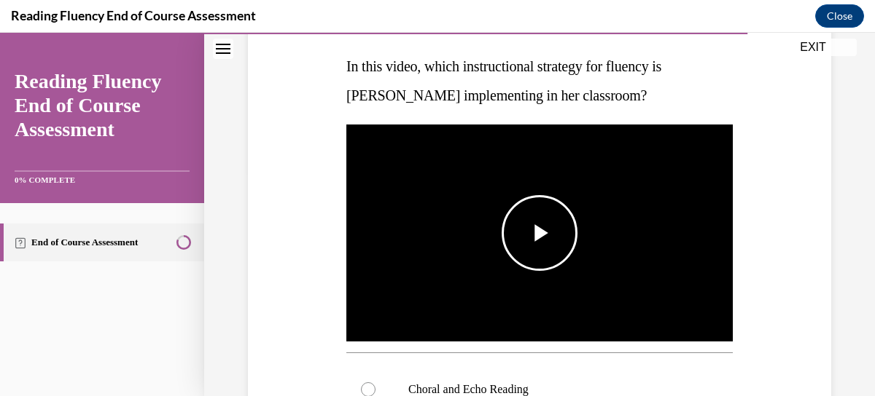
click at [539, 233] on span "Video player" at bounding box center [539, 233] width 0 height 0
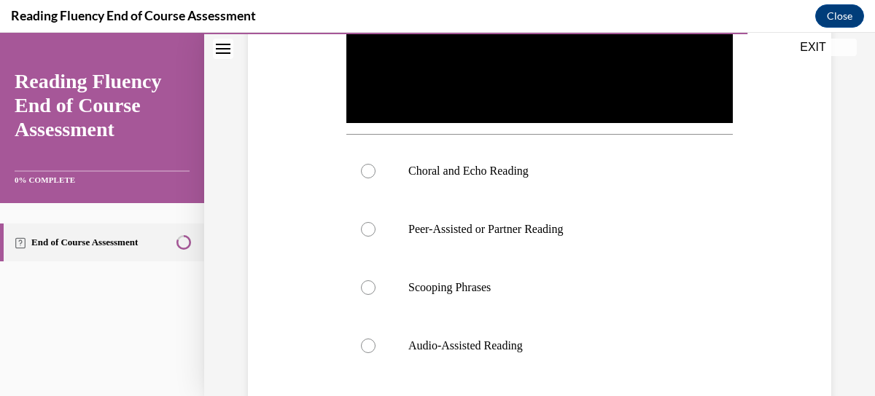
scroll to position [461, 0]
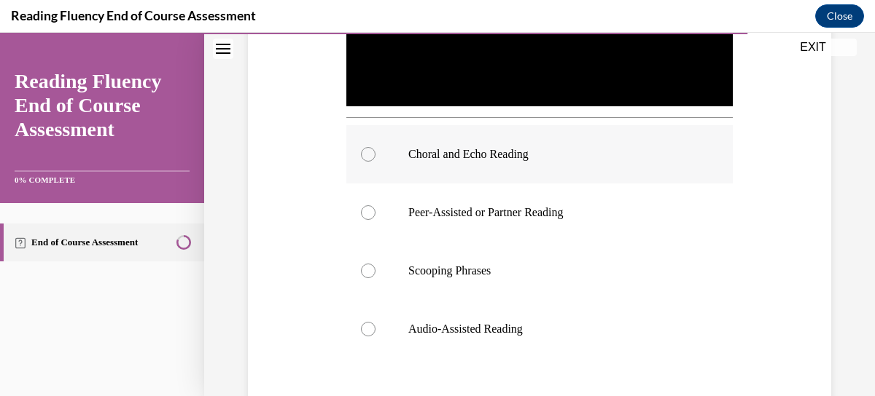
click at [361, 152] on div at bounding box center [368, 154] width 15 height 15
click at [361, 152] on input "Choral and Echo Reading" at bounding box center [368, 154] width 15 height 15
radio input "true"
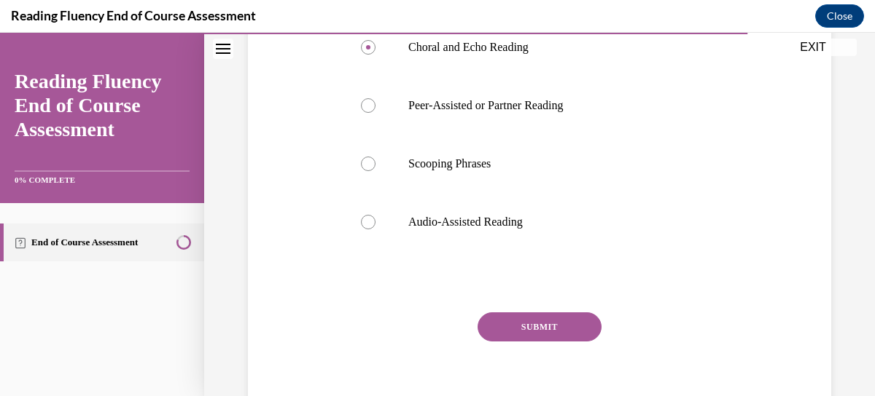
scroll to position [584, 0]
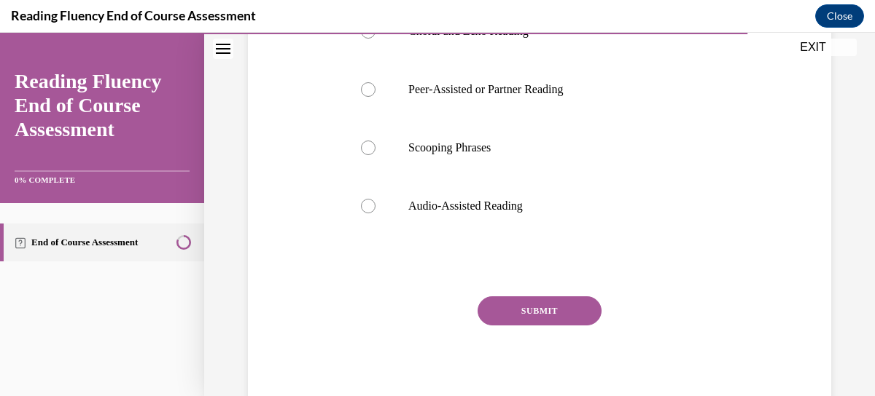
click at [541, 314] on button "SUBMIT" at bounding box center [539, 311] width 124 height 29
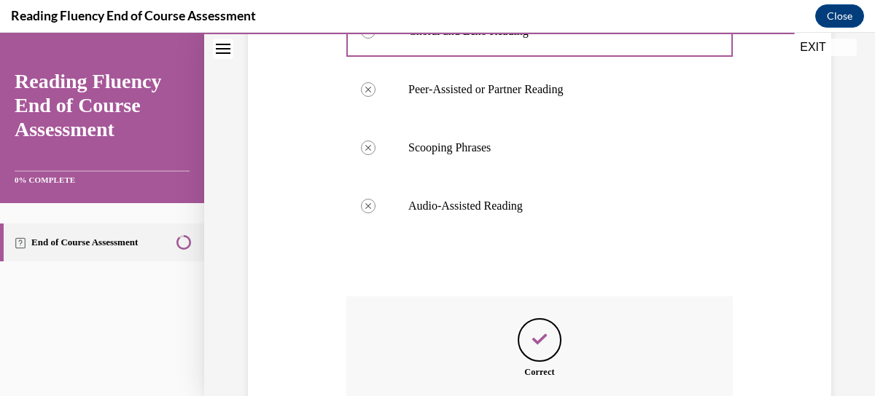
scroll to position [746, 0]
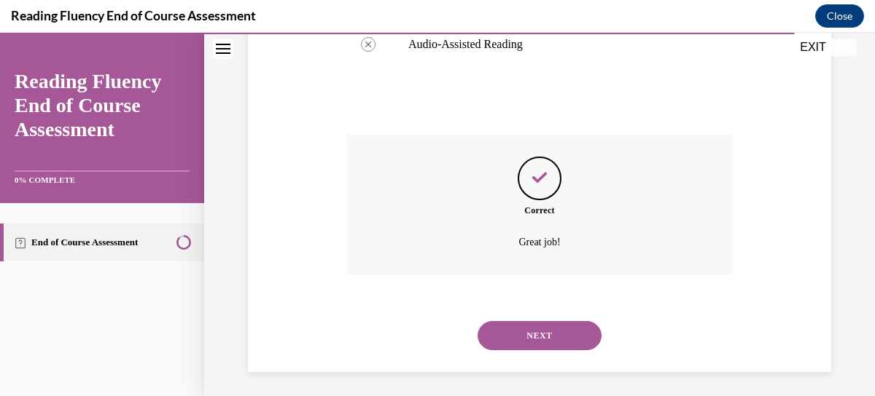
click at [542, 310] on div "NEXT" at bounding box center [539, 336] width 386 height 58
click at [544, 323] on button "NEXT" at bounding box center [539, 335] width 124 height 29
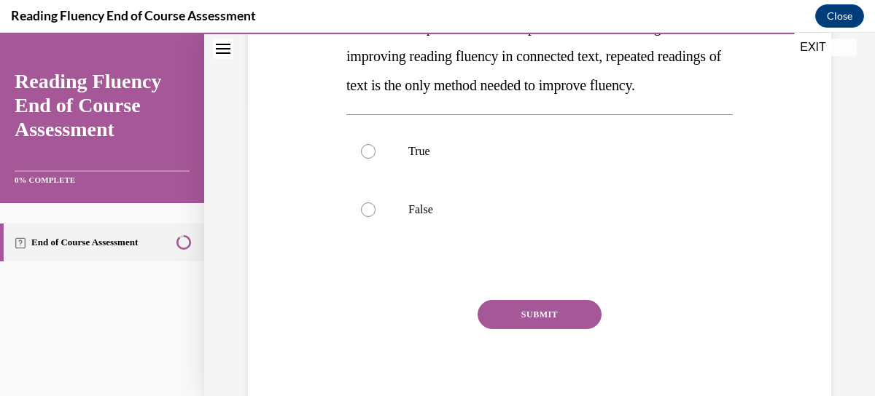
scroll to position [297, 0]
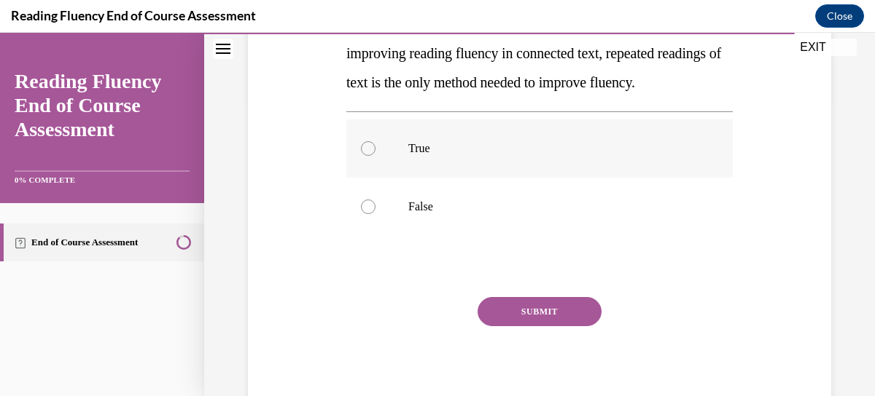
click at [366, 156] on div at bounding box center [368, 148] width 15 height 15
click at [366, 156] on input "True" at bounding box center [368, 148] width 15 height 15
radio input "true"
click at [535, 326] on button "SUBMIT" at bounding box center [539, 311] width 124 height 29
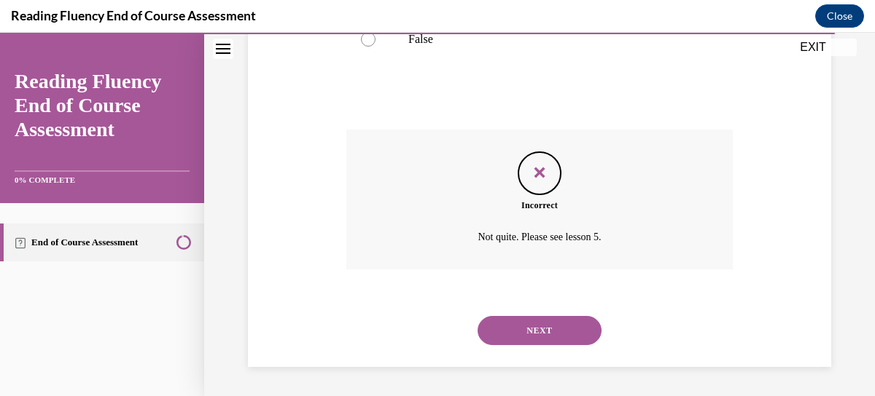
scroll to position [493, 0]
click at [549, 336] on button "NEXT" at bounding box center [539, 330] width 124 height 29
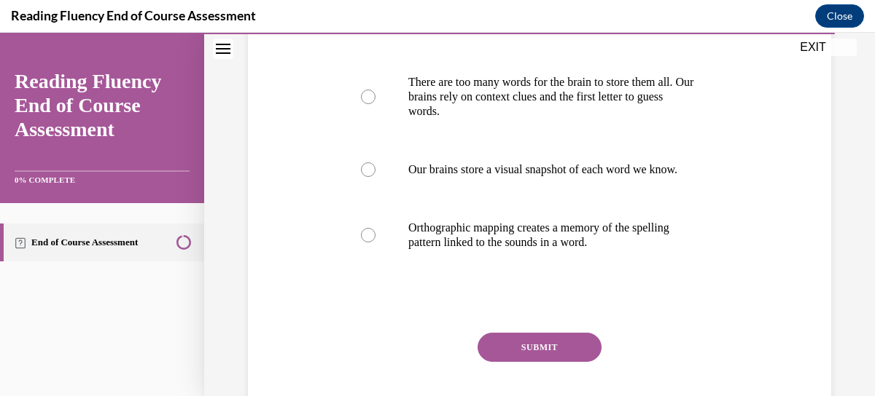
scroll to position [351, 0]
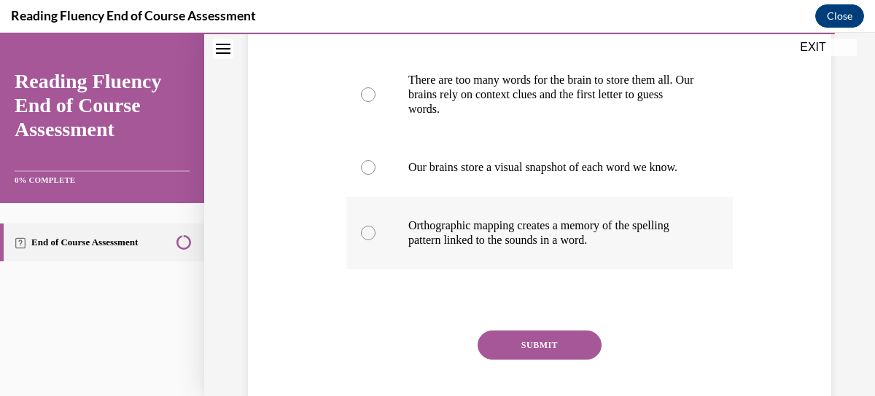
click at [367, 240] on div at bounding box center [368, 233] width 15 height 15
click at [367, 240] on input "Orthographic mapping creates a memory of the spelling pattern linked to the sou…" at bounding box center [368, 233] width 15 height 15
radio input "true"
click at [554, 359] on button "SUBMIT" at bounding box center [539, 345] width 124 height 29
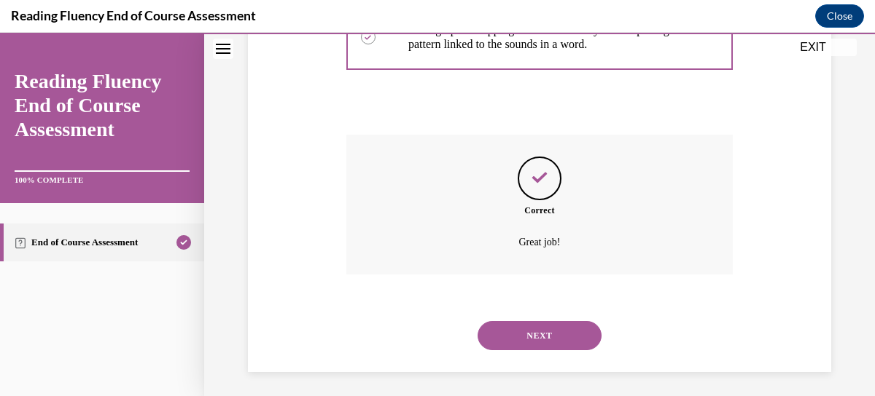
scroll to position [566, 0]
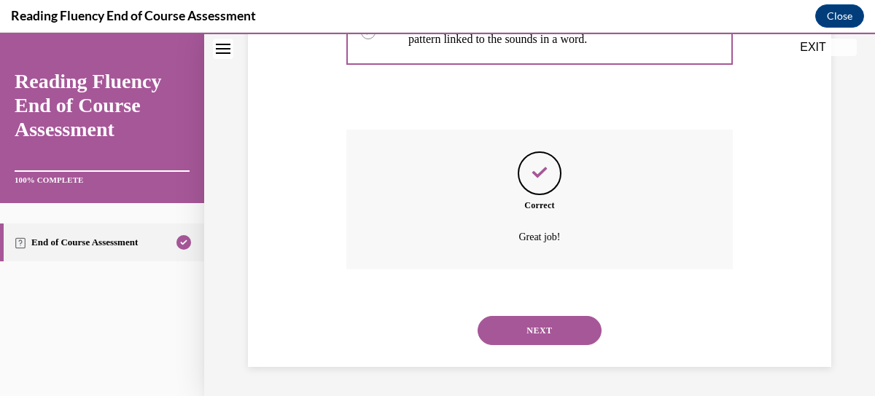
click at [528, 332] on button "NEXT" at bounding box center [539, 330] width 124 height 29
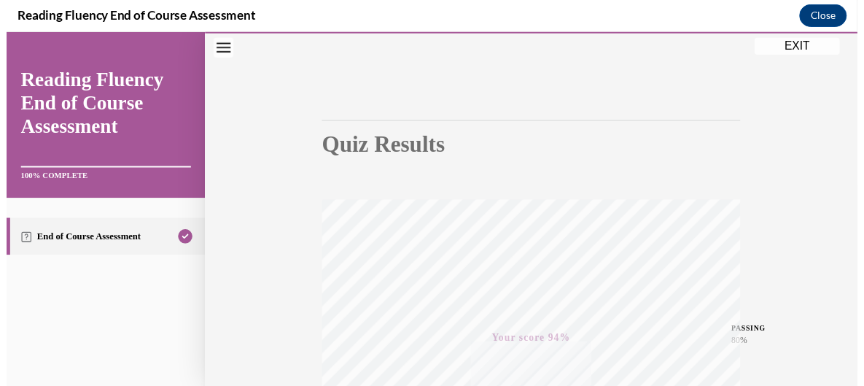
scroll to position [81, 0]
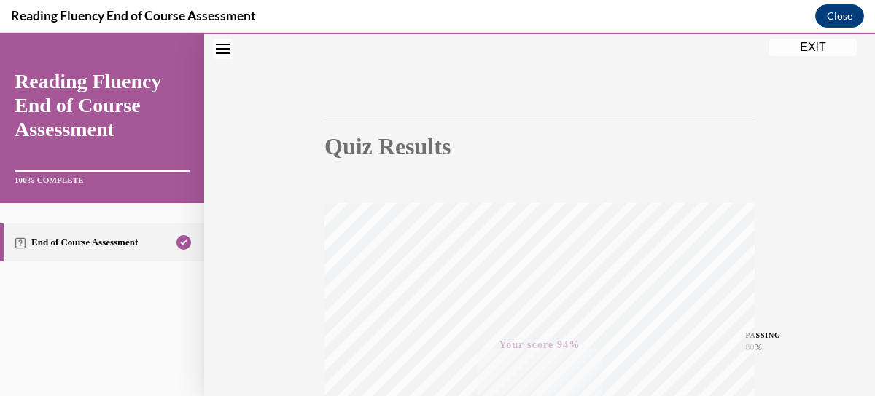
click at [813, 47] on button "EXIT" at bounding box center [812, 47] width 87 height 17
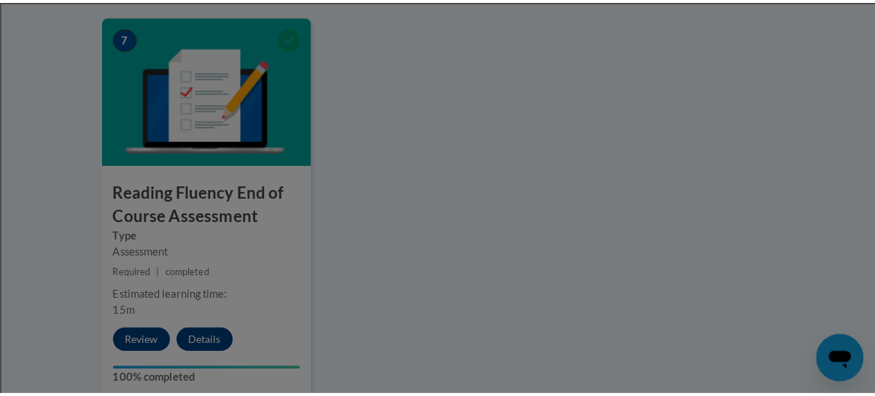
scroll to position [1169, 0]
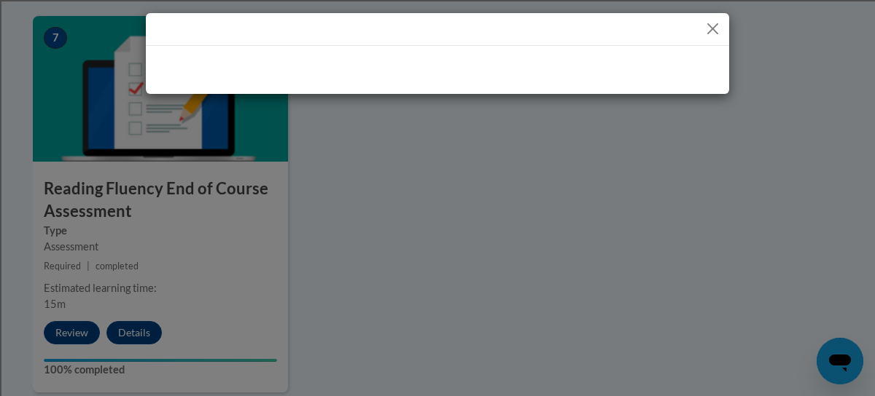
drag, startPoint x: 866, startPoint y: 278, endPoint x: 861, endPoint y: 343, distance: 65.0
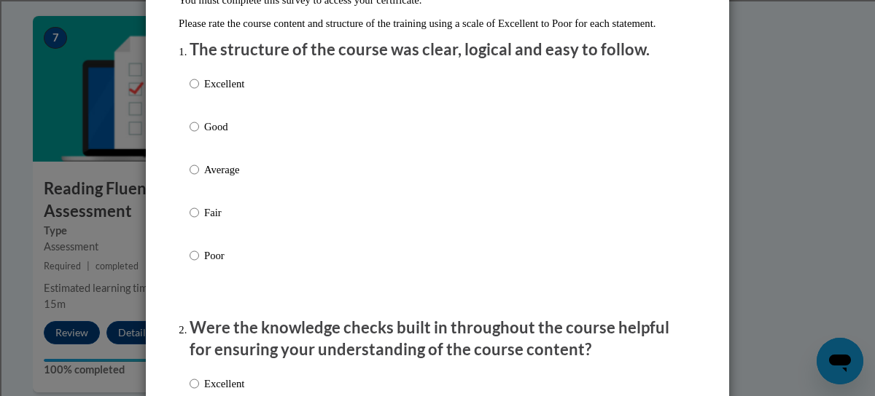
scroll to position [169, 0]
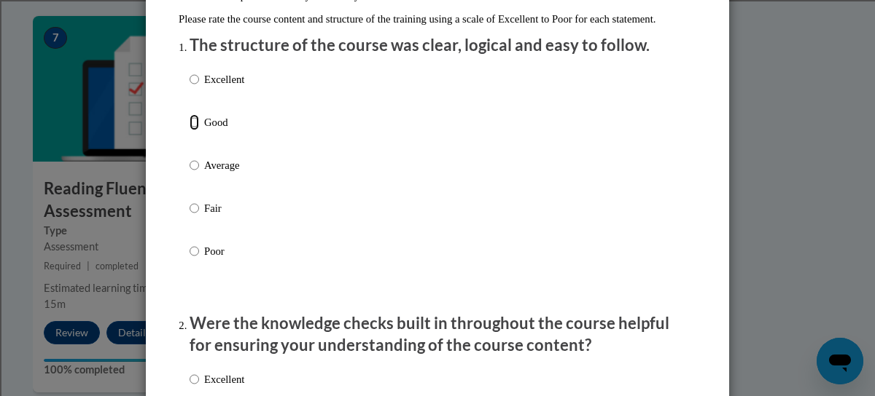
click at [191, 130] on input "Good" at bounding box center [193, 122] width 9 height 16
radio input "true"
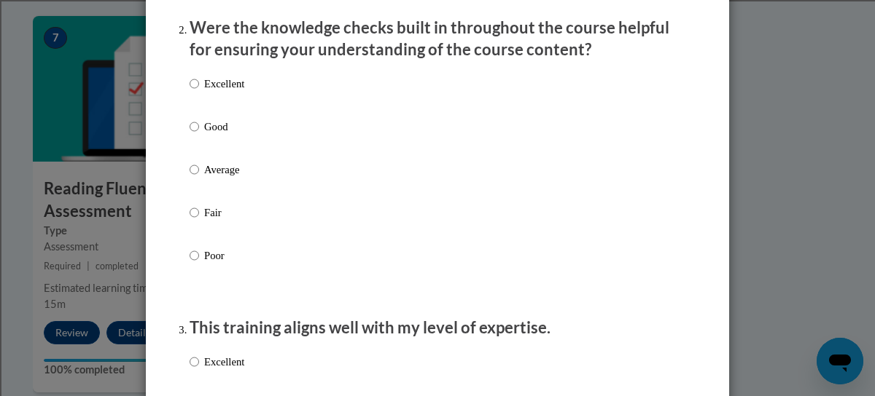
scroll to position [450, 0]
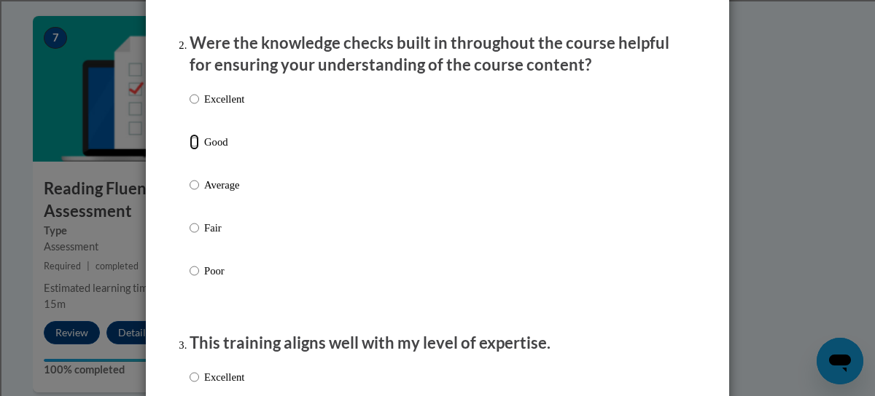
click at [189, 150] on input "Good" at bounding box center [193, 142] width 9 height 16
radio input "true"
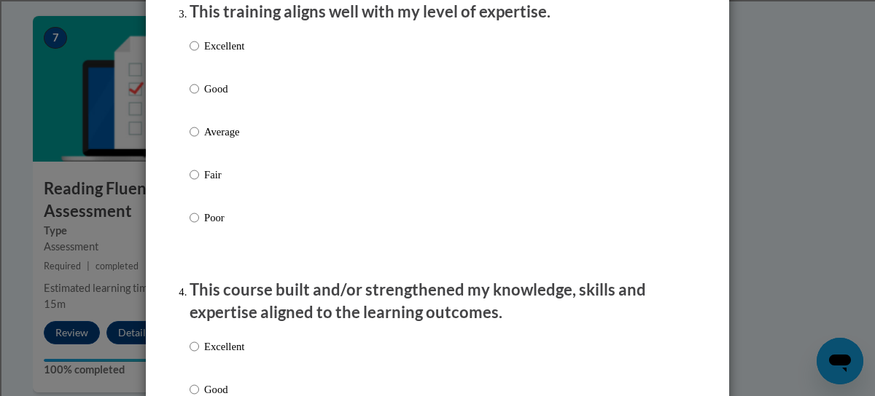
scroll to position [786, 0]
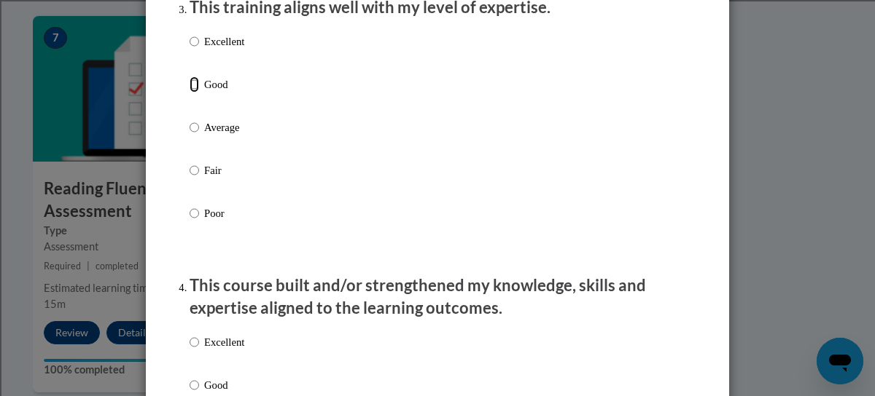
click at [189, 93] on input "Good" at bounding box center [193, 85] width 9 height 16
radio input "true"
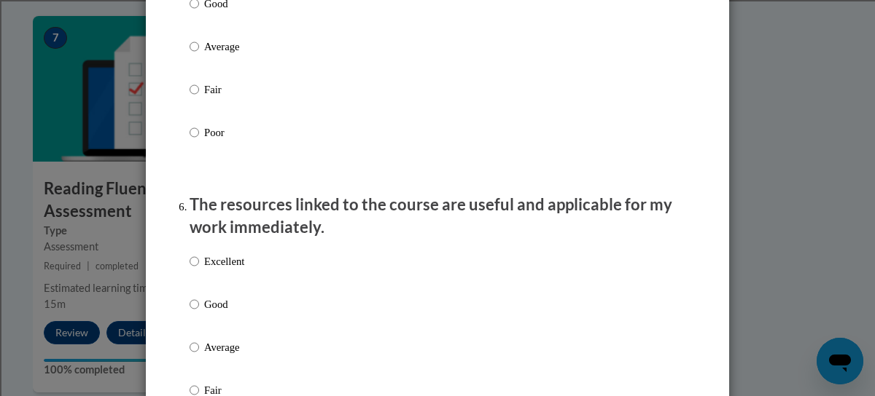
scroll to position [1456, 0]
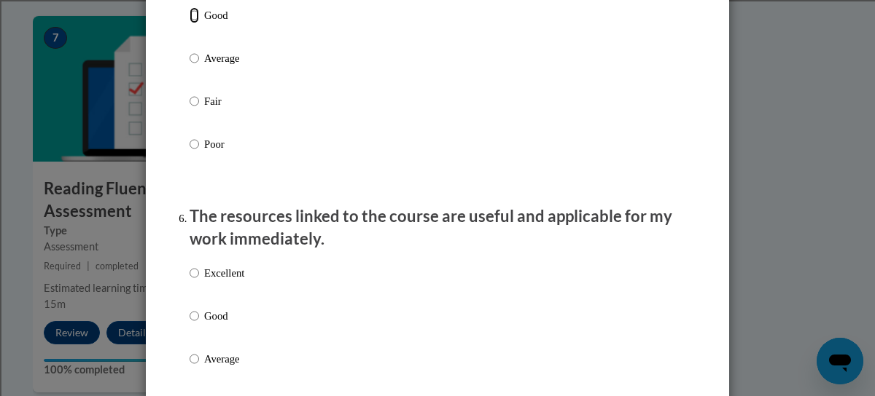
click at [189, 23] on input "Good" at bounding box center [193, 15] width 9 height 16
radio input "true"
click at [190, 324] on input "Good" at bounding box center [193, 316] width 9 height 16
radio input "true"
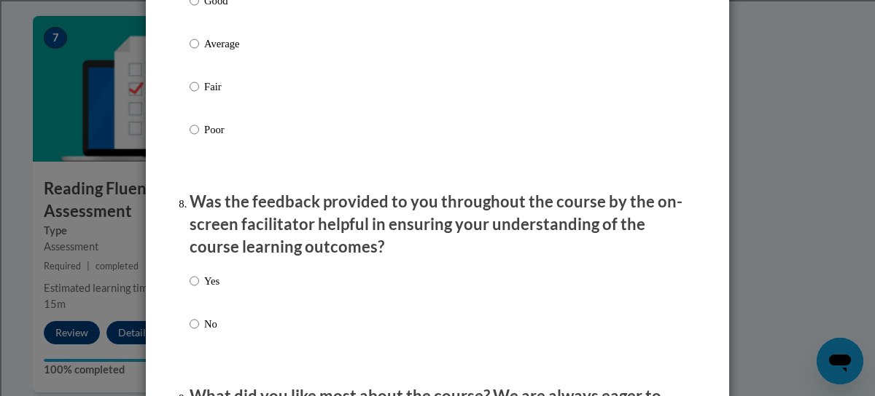
scroll to position [2078, 0]
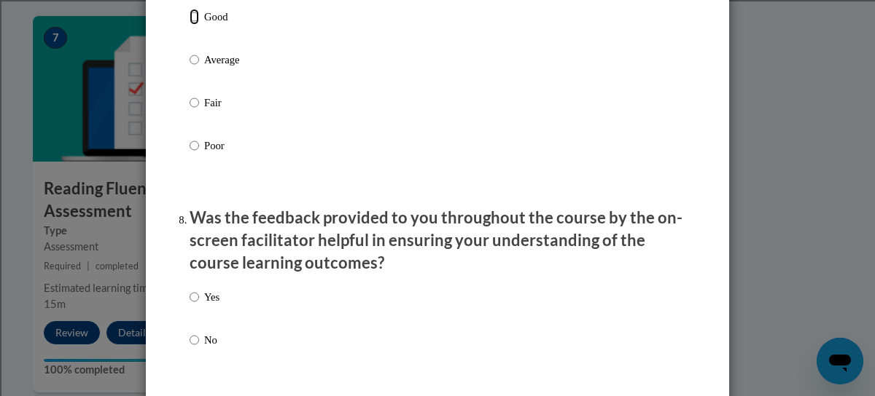
click at [189, 25] on input "Good" at bounding box center [193, 17] width 9 height 16
radio input "true"
click at [189, 305] on input "Yes" at bounding box center [193, 297] width 9 height 16
radio input "true"
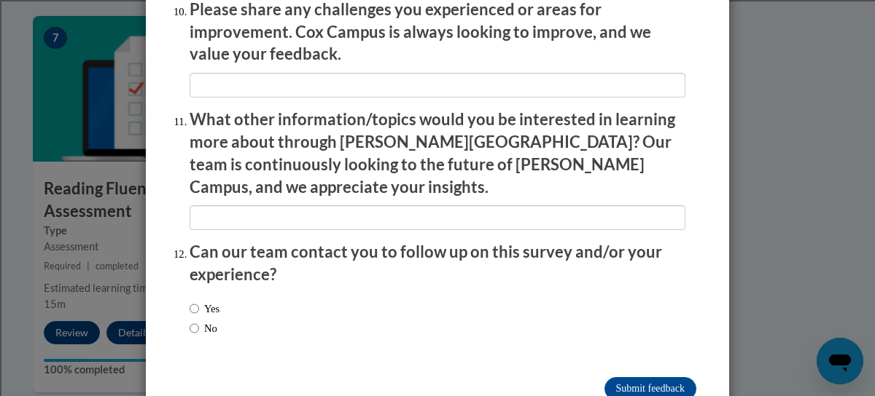
scroll to position [2634, 0]
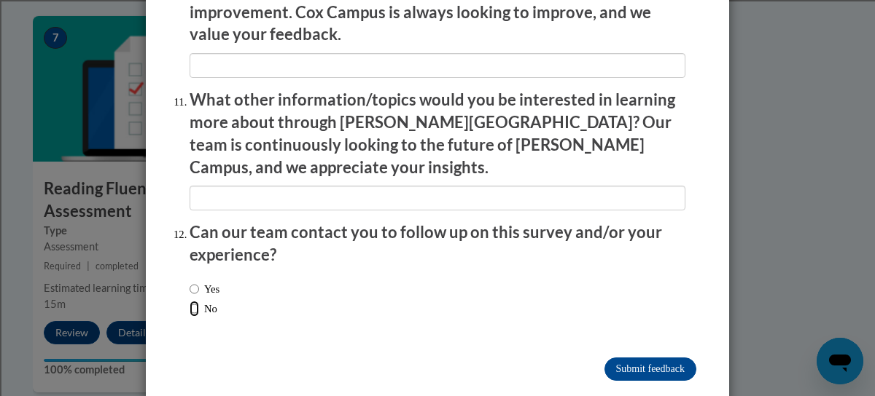
click at [189, 301] on input "No" at bounding box center [193, 309] width 9 height 16
radio input "true"
click at [623, 358] on input "Submit feedback" at bounding box center [650, 369] width 92 height 23
